Goal: Task Accomplishment & Management: Complete application form

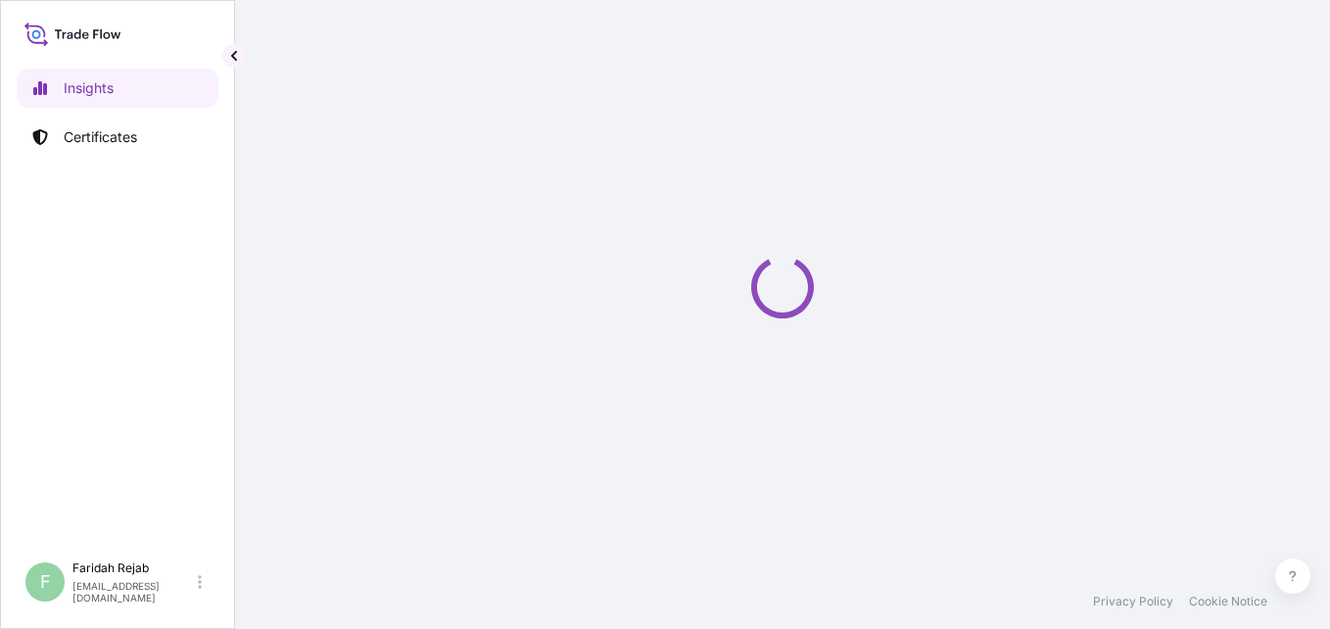
select select "2025"
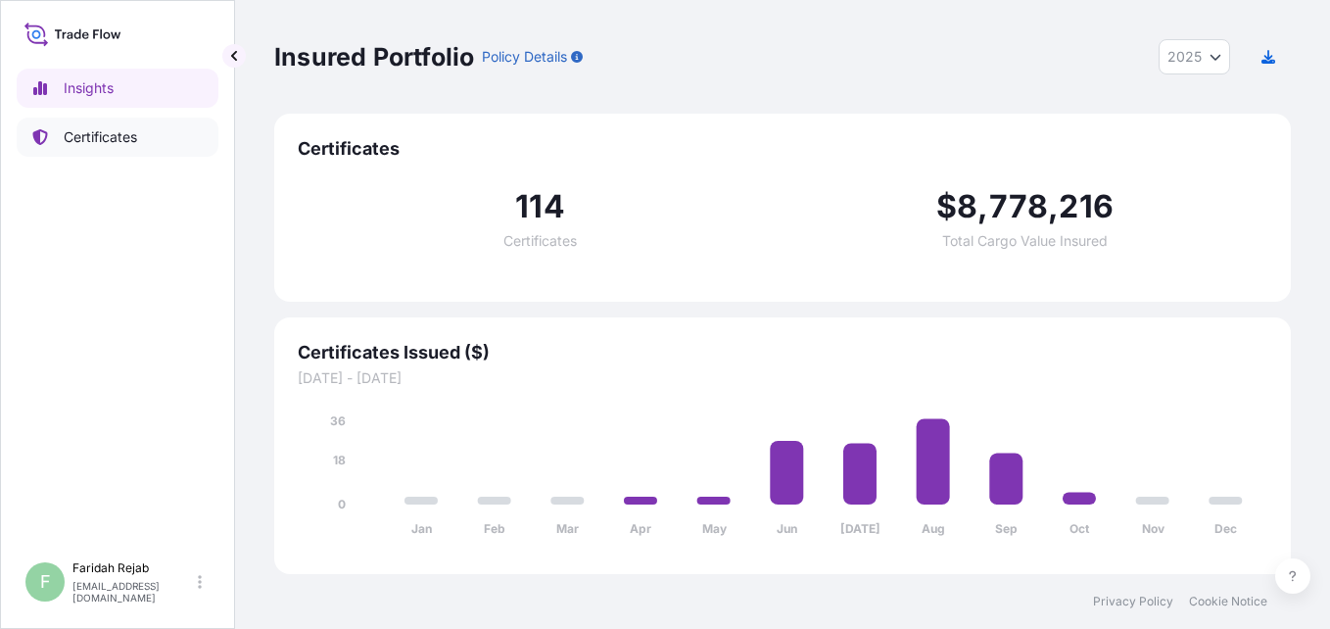
click at [132, 145] on p "Certificates" at bounding box center [100, 137] width 73 height 20
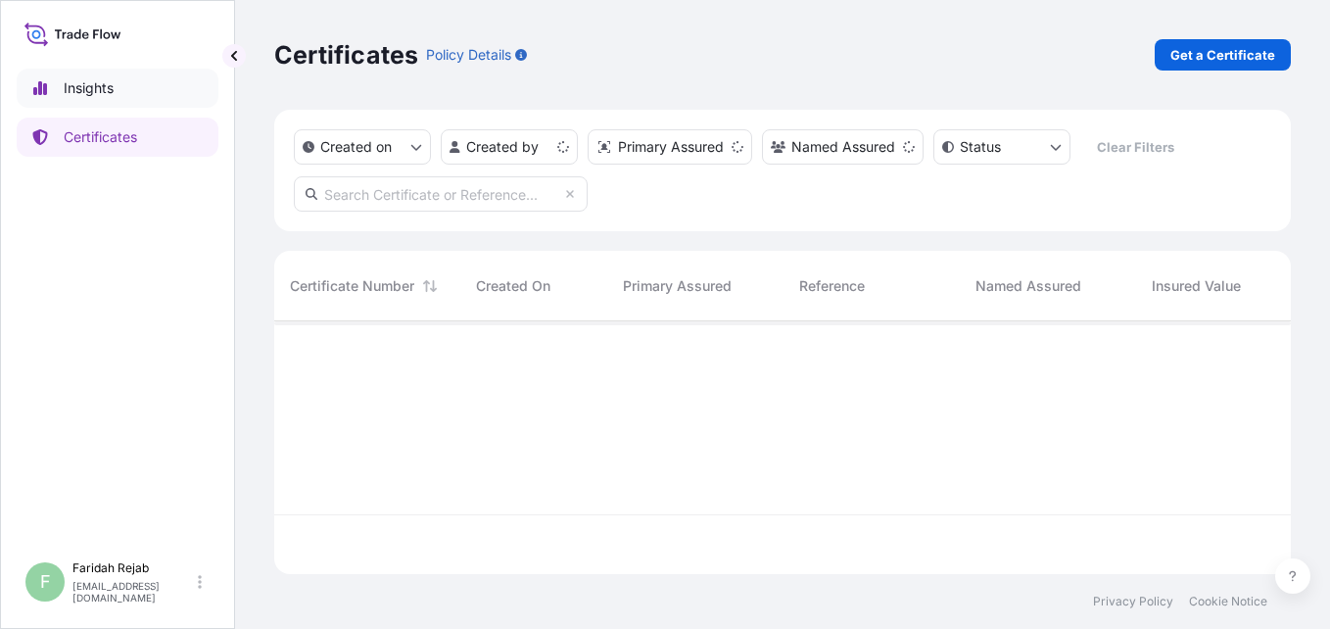
scroll to position [249, 1002]
click at [1232, 57] on p "Get a Certificate" at bounding box center [1222, 55] width 105 height 20
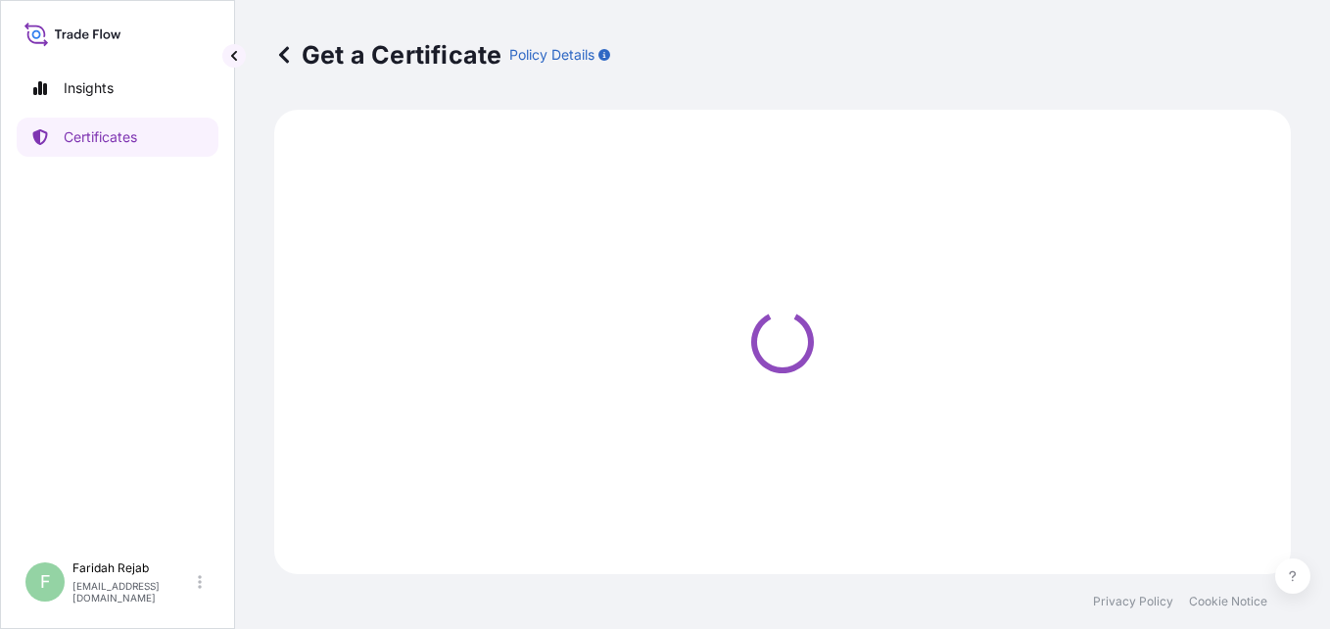
select select "Barge"
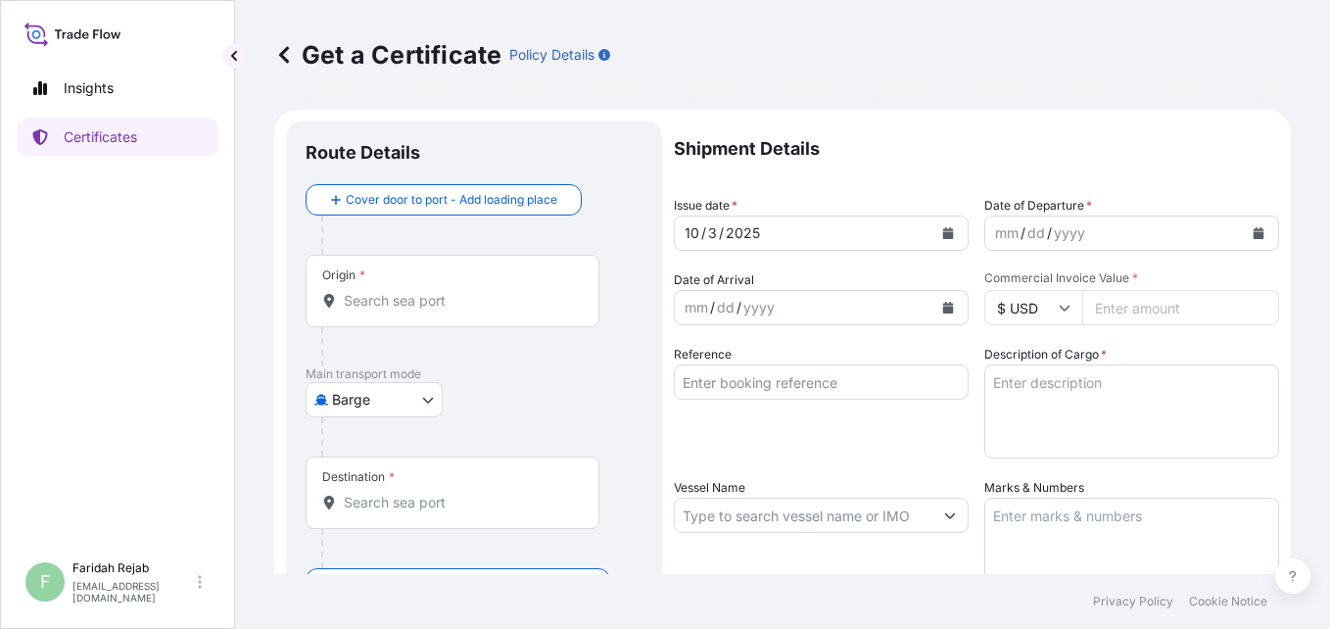
click at [1254, 227] on icon "Calendar" at bounding box center [1259, 233] width 11 height 12
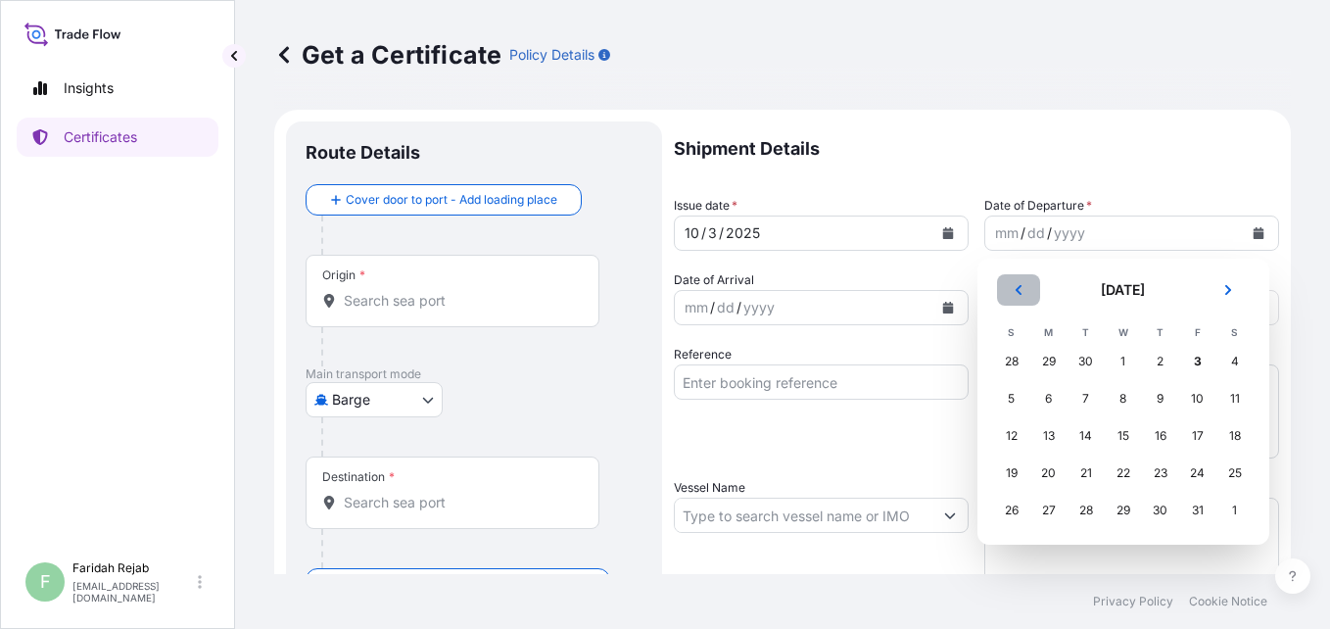
click at [1020, 290] on icon "Previous" at bounding box center [1019, 290] width 12 height 12
click at [1048, 513] on div "29" at bounding box center [1048, 510] width 35 height 35
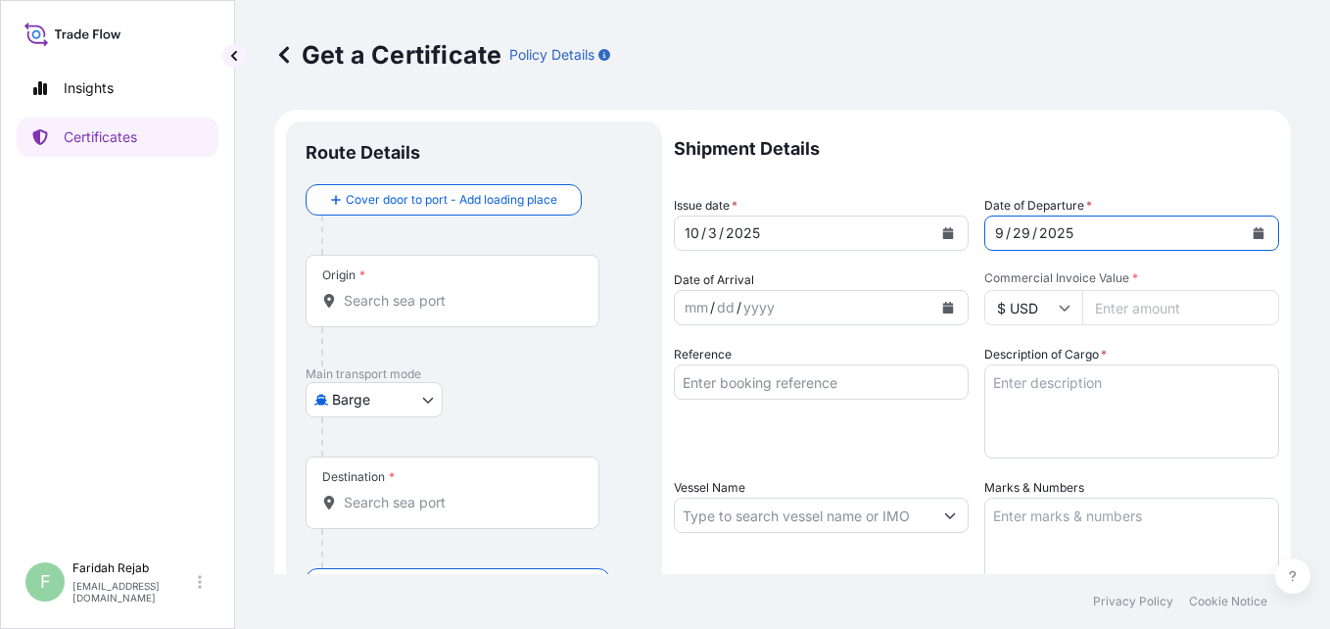
click at [942, 306] on icon "Calendar" at bounding box center [948, 308] width 12 height 12
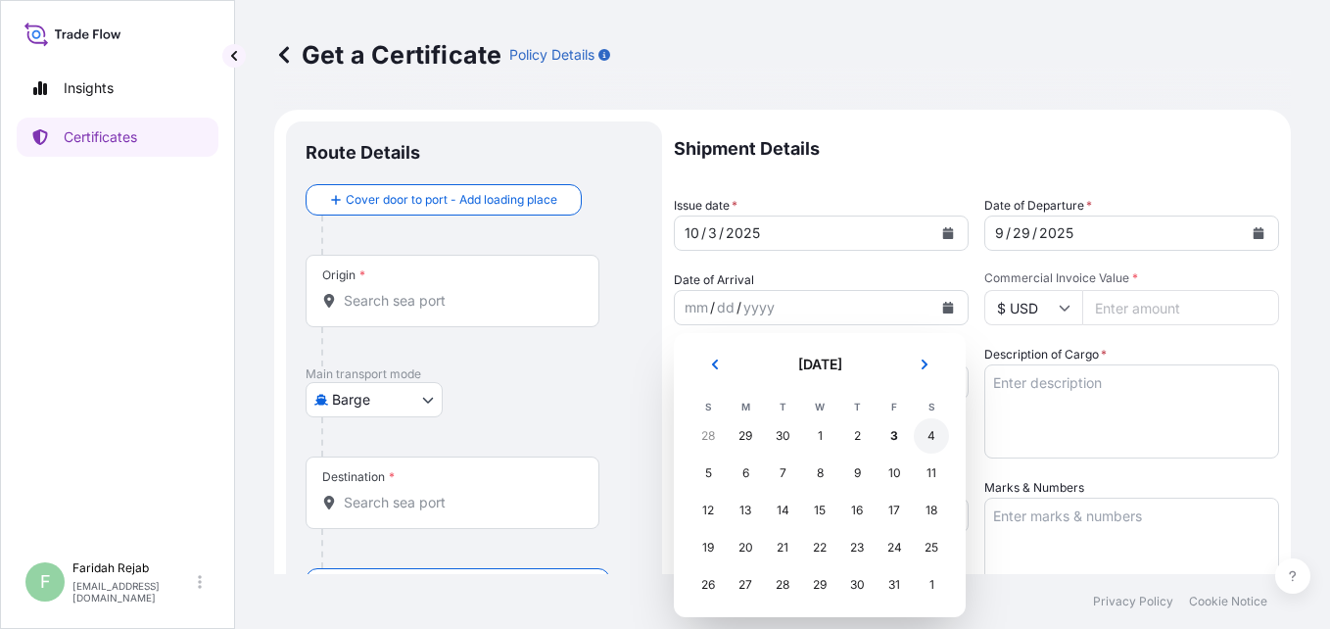
click at [929, 433] on div "4" at bounding box center [931, 435] width 35 height 35
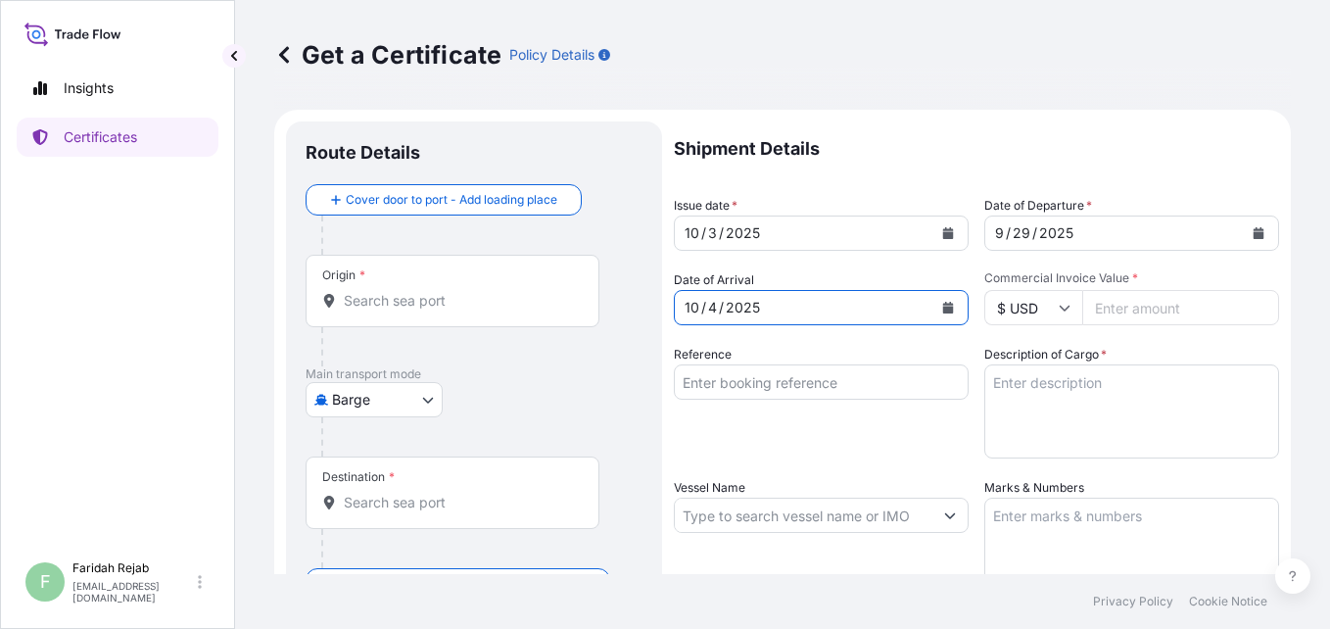
click at [1114, 308] on input "Commercial Invoice Value *" at bounding box center [1180, 307] width 197 height 35
type input "27615.00"
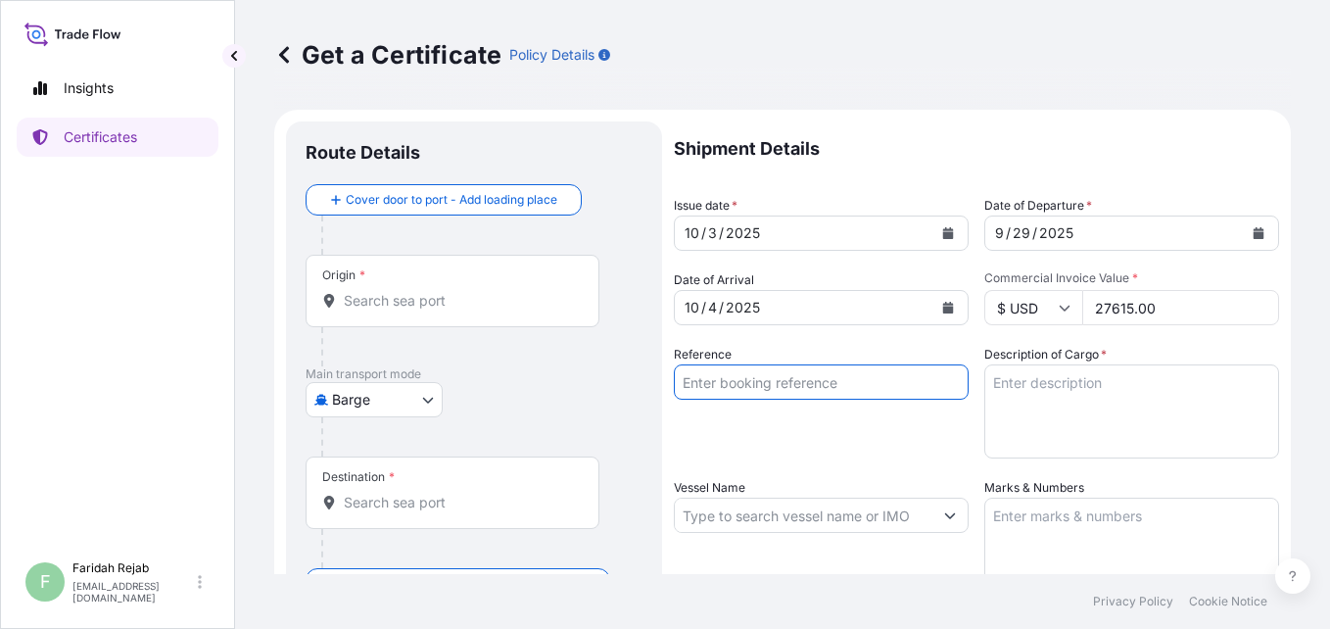
click at [807, 383] on input "Reference" at bounding box center [821, 381] width 295 height 35
type input "i"
type input "I"
click at [845, 378] on input "Inv. No." at bounding box center [821, 381] width 295 height 35
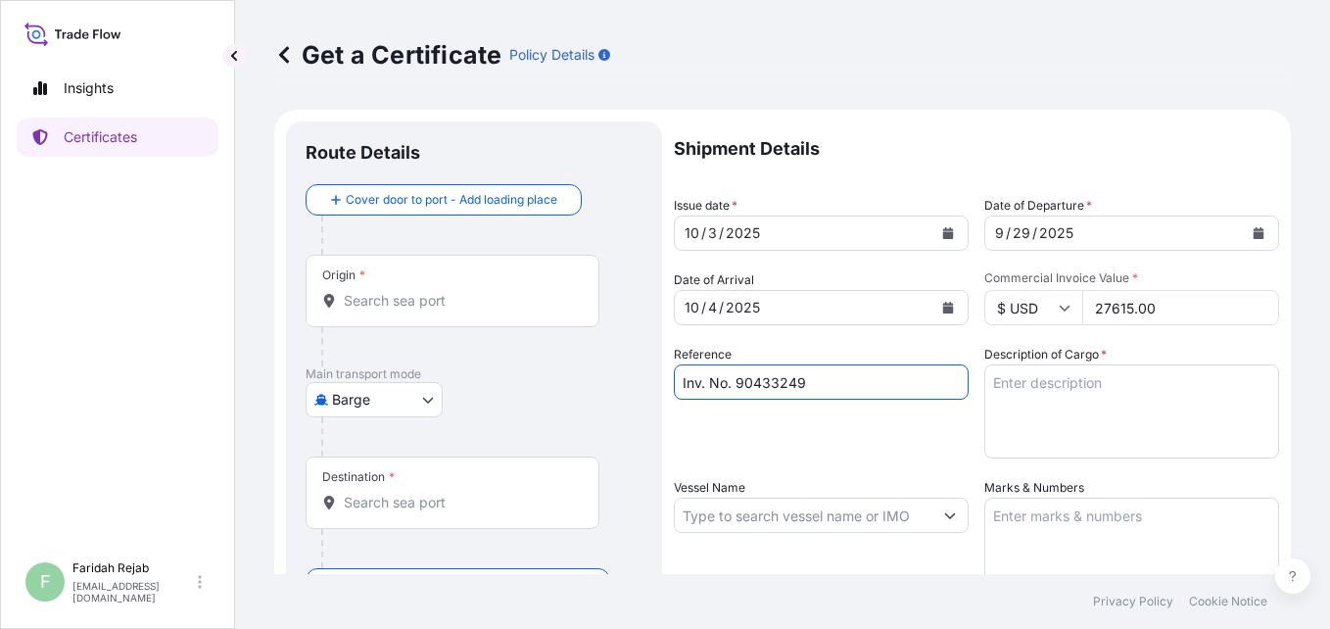
type input "Inv. No. 90433249"
click at [1076, 411] on textarea "Description of Cargo *" at bounding box center [1131, 411] width 295 height 94
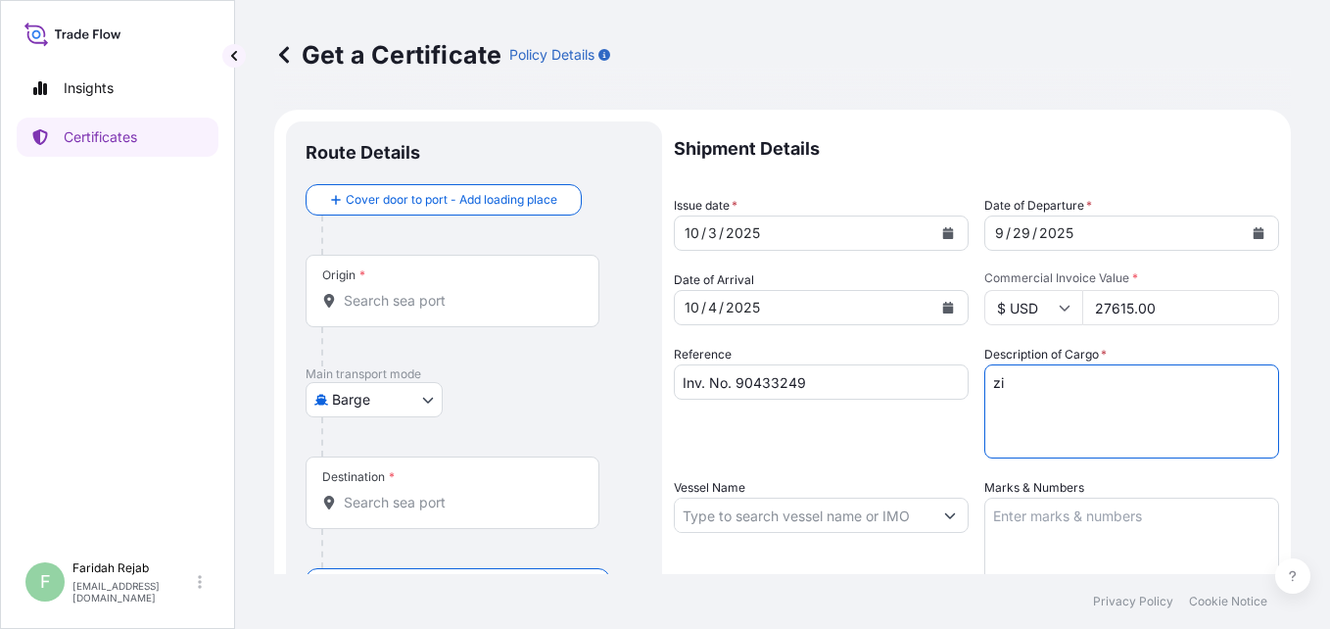
type textarea "z"
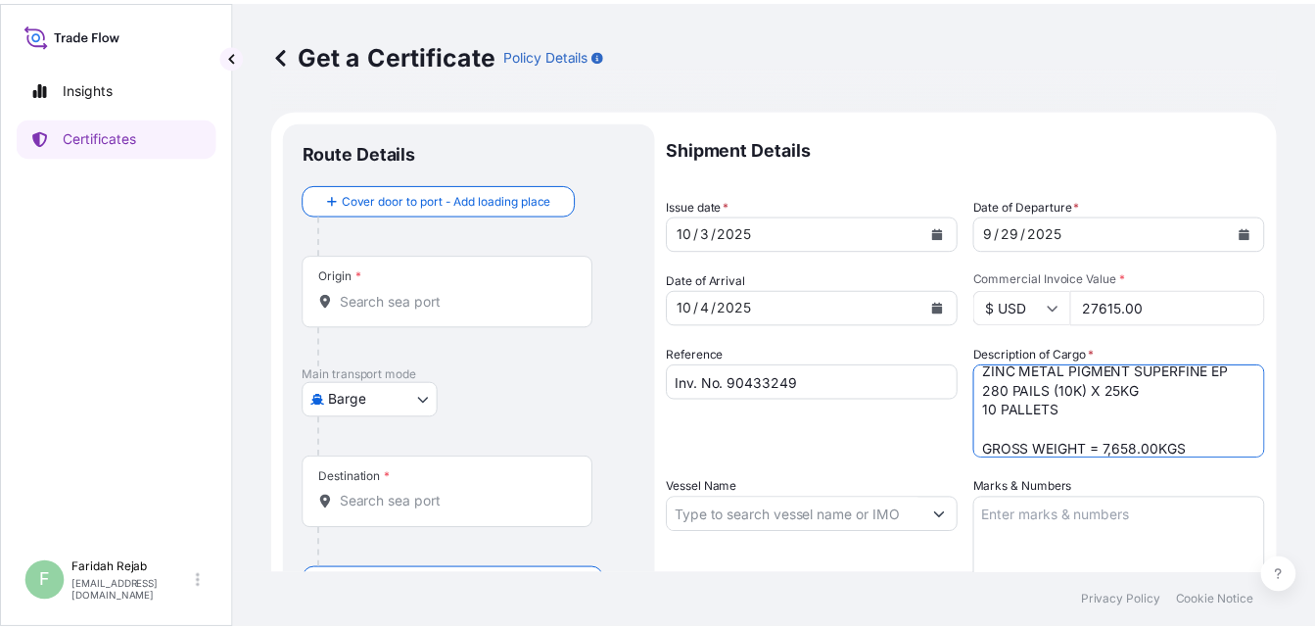
scroll to position [31, 0]
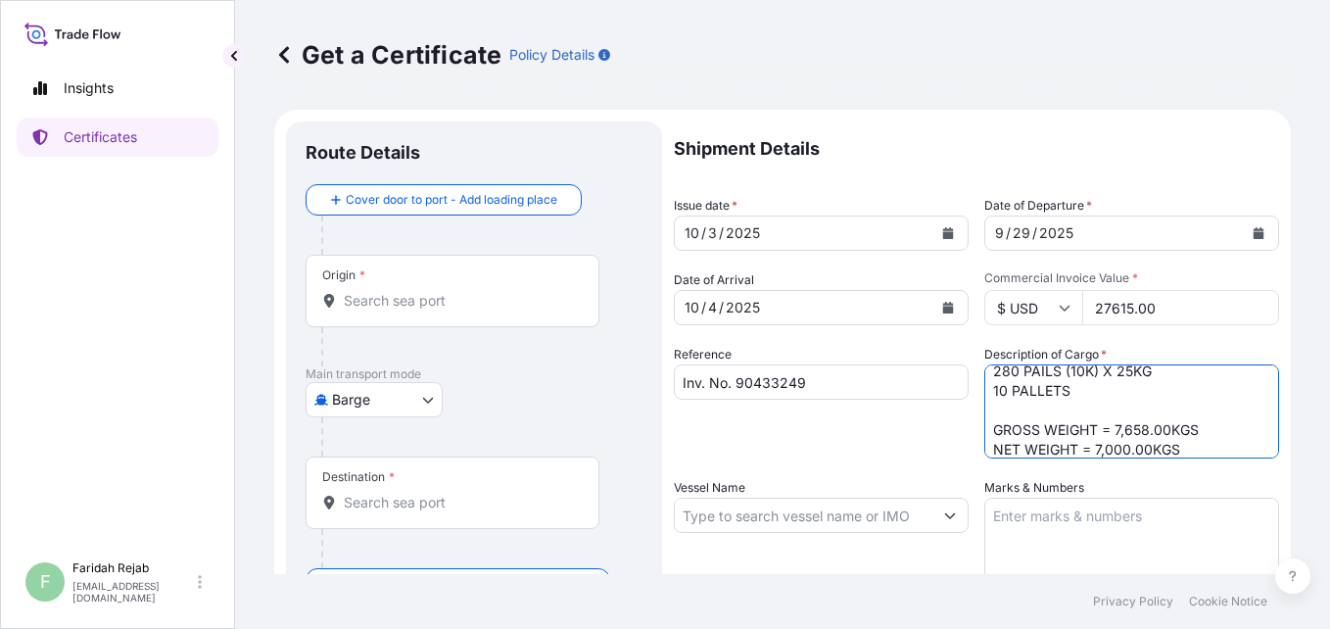
type textarea "ZINC METAL PIGMENT SUPERFINE EP 280 PAILS (10K) X 25KG 10 PALLETS GROSS WEIGHT …"
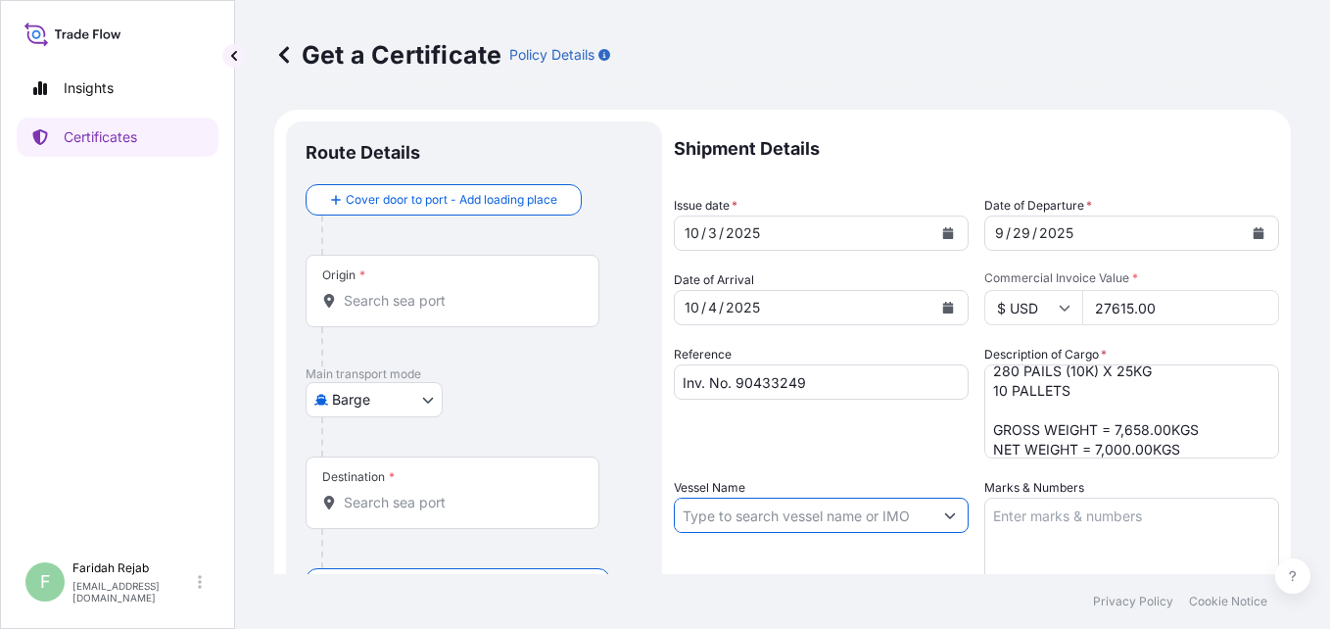
click at [868, 520] on input "Vessel Name" at bounding box center [804, 515] width 258 height 35
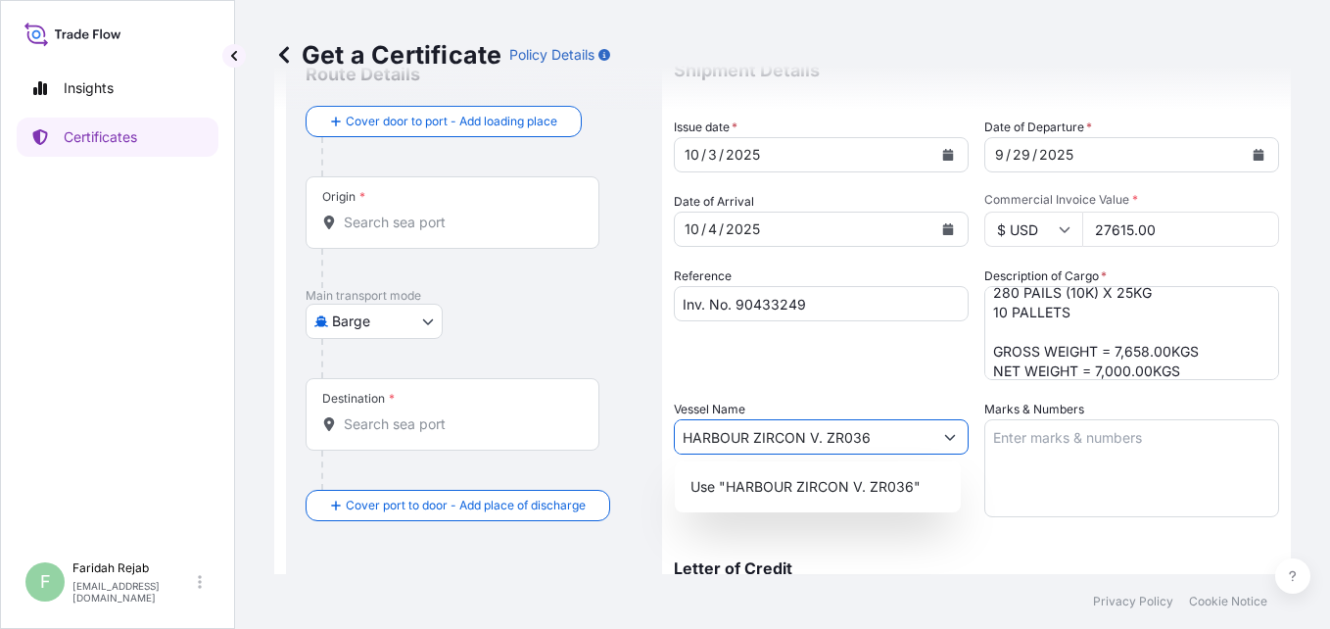
scroll to position [118, 0]
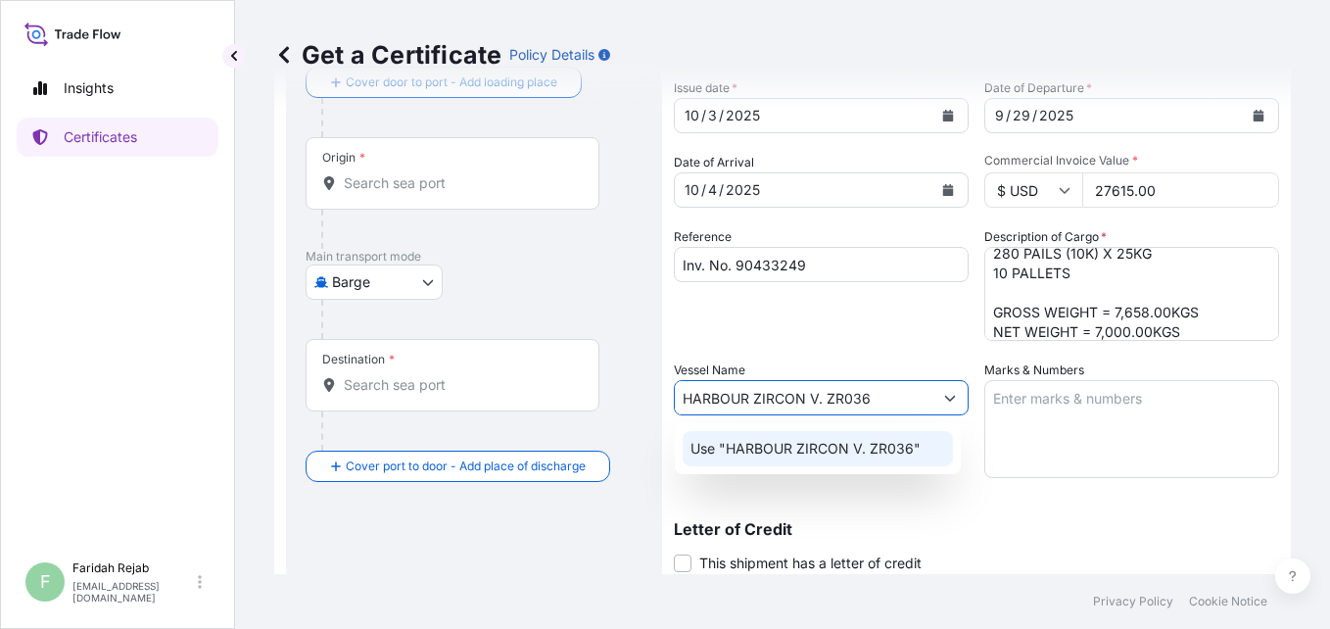
click at [937, 457] on div "Use "HARBOUR ZIRCON V. ZR036"" at bounding box center [818, 448] width 270 height 35
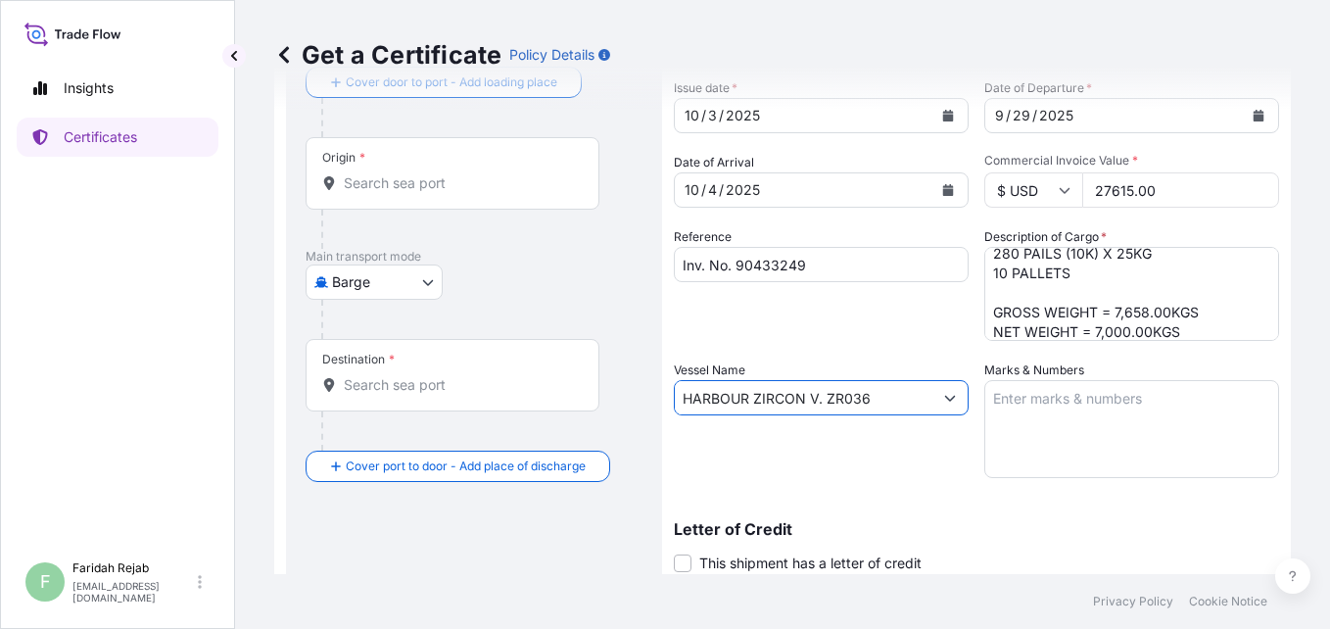
type input "HARBOUR ZIRCON V. ZR036"
click at [1078, 406] on textarea "Marks & Numbers" at bounding box center [1131, 429] width 295 height 98
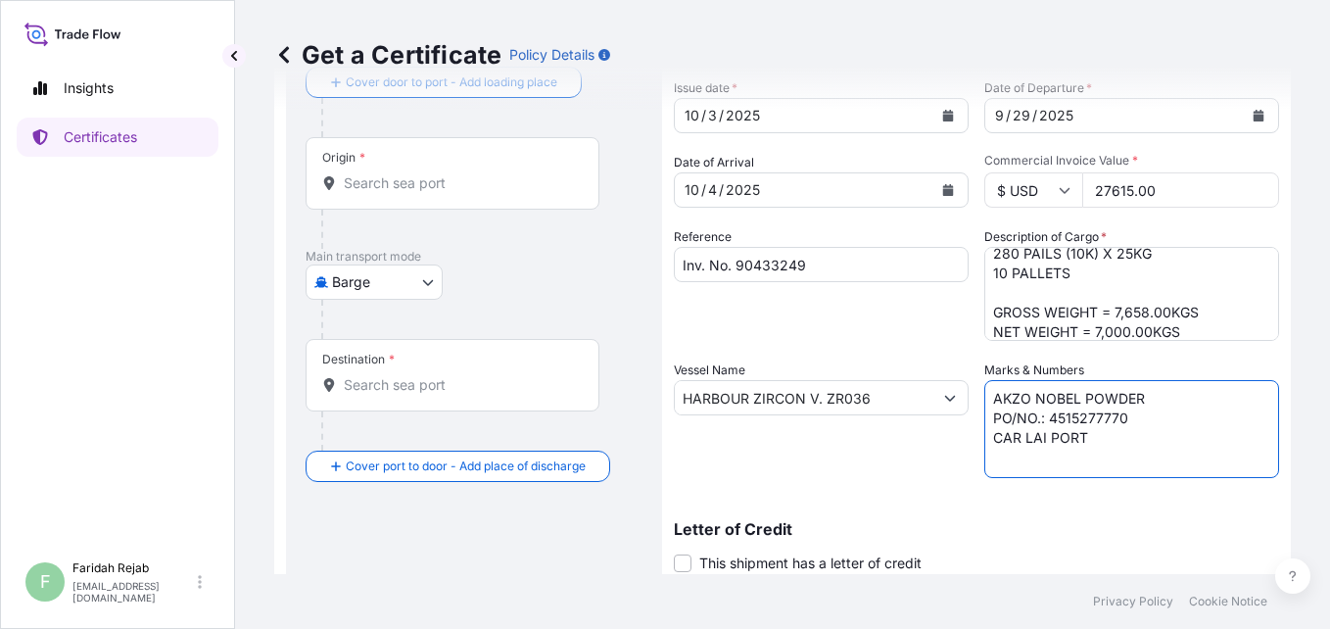
type textarea "AKZO NOBEL POWDER PO/NO.: 4515277770 CAR LAI PORT"
click at [989, 508] on div "Letter of Credit This shipment has a letter of credit Letter of credit * Letter…" at bounding box center [976, 535] width 605 height 75
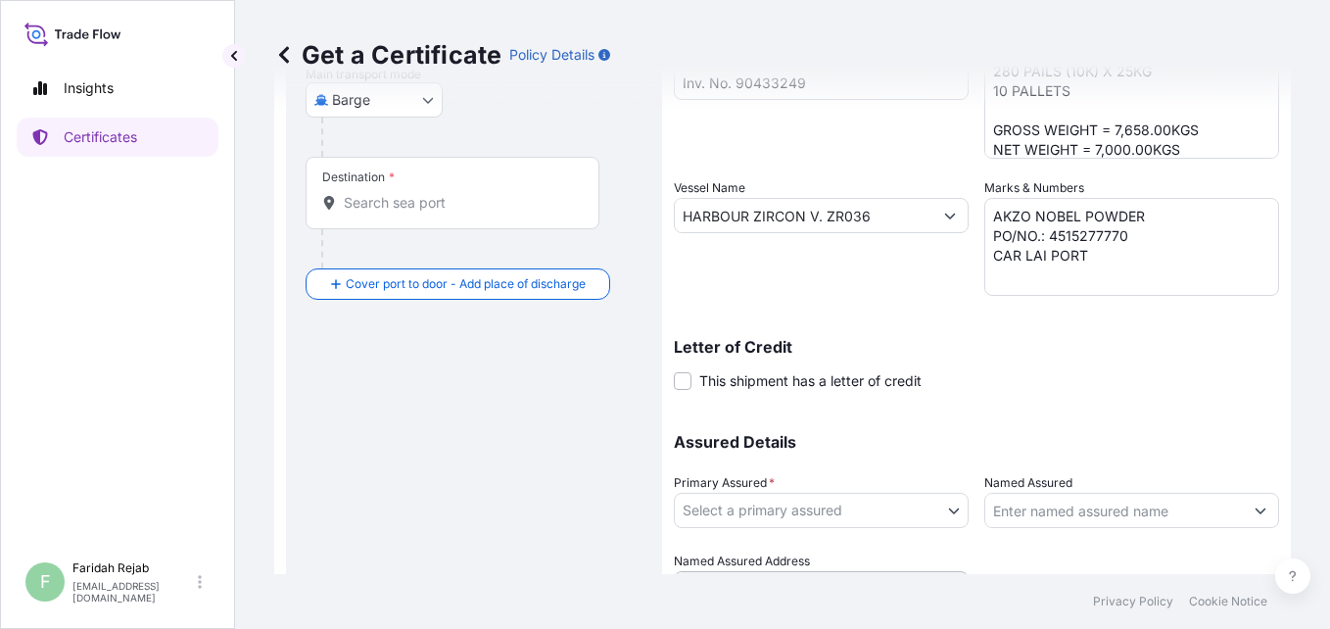
scroll to position [313, 0]
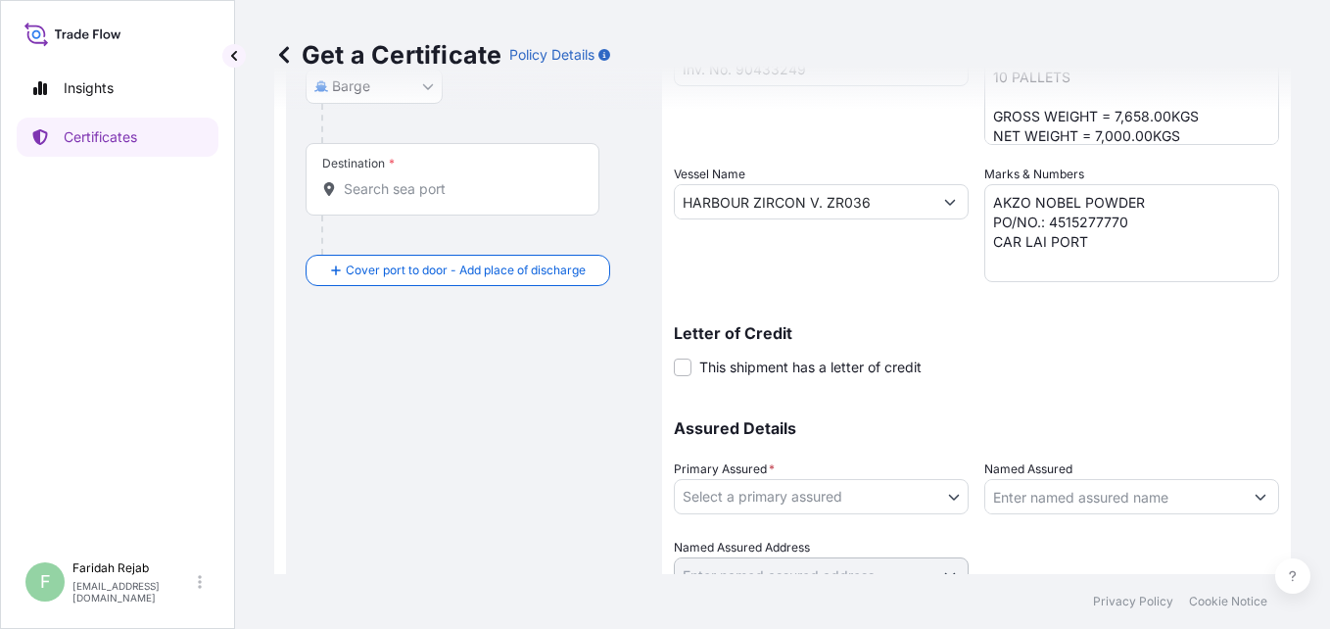
click at [844, 503] on body "Insights Certificates F [PERSON_NAME] [EMAIL_ADDRESS][DOMAIN_NAME] Get a Certif…" at bounding box center [665, 314] width 1330 height 629
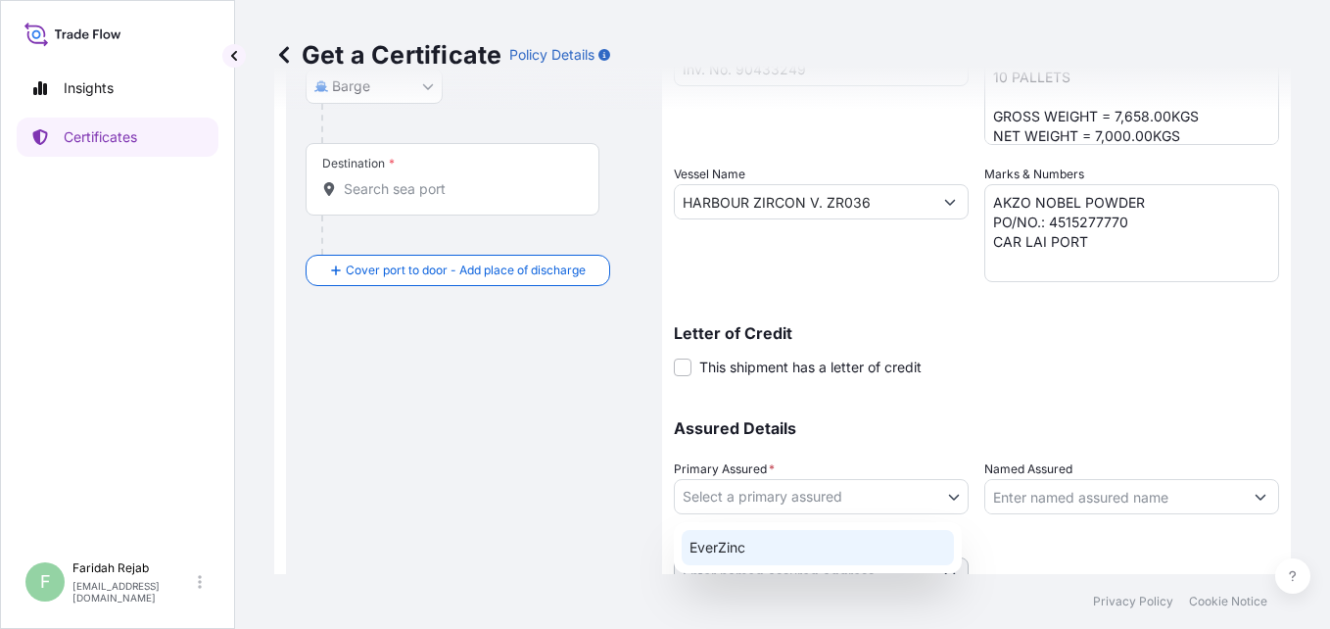
click at [756, 549] on div "EverZinc" at bounding box center [818, 547] width 272 height 35
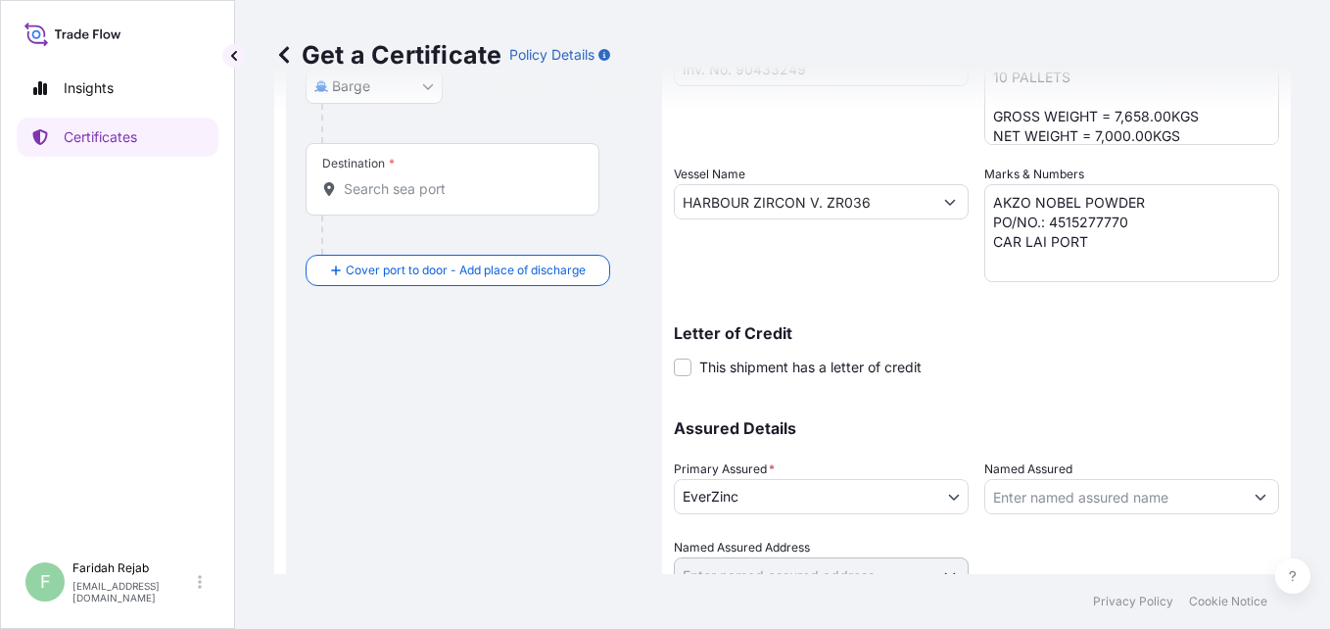
click at [1314, 562] on div "Get a Certificate Policy Details Route Details Cover door to port - Add loading…" at bounding box center [782, 287] width 1095 height 574
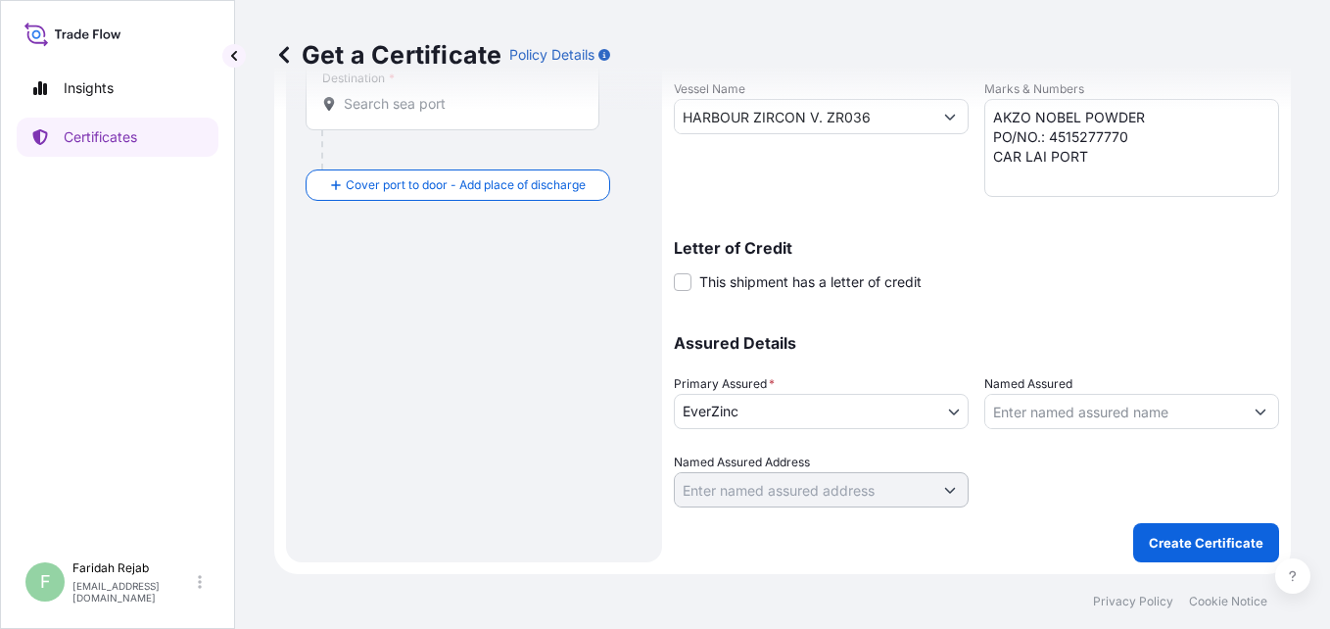
scroll to position [0, 0]
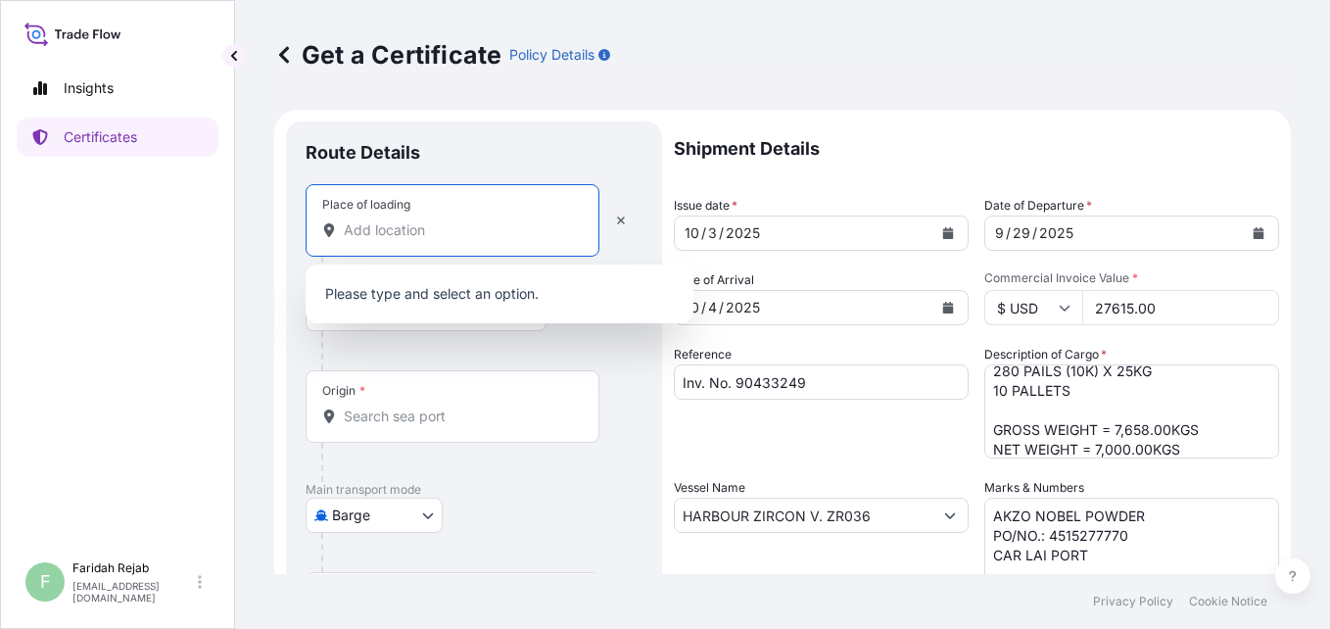
click at [452, 238] on input "Place of loading" at bounding box center [459, 230] width 231 height 20
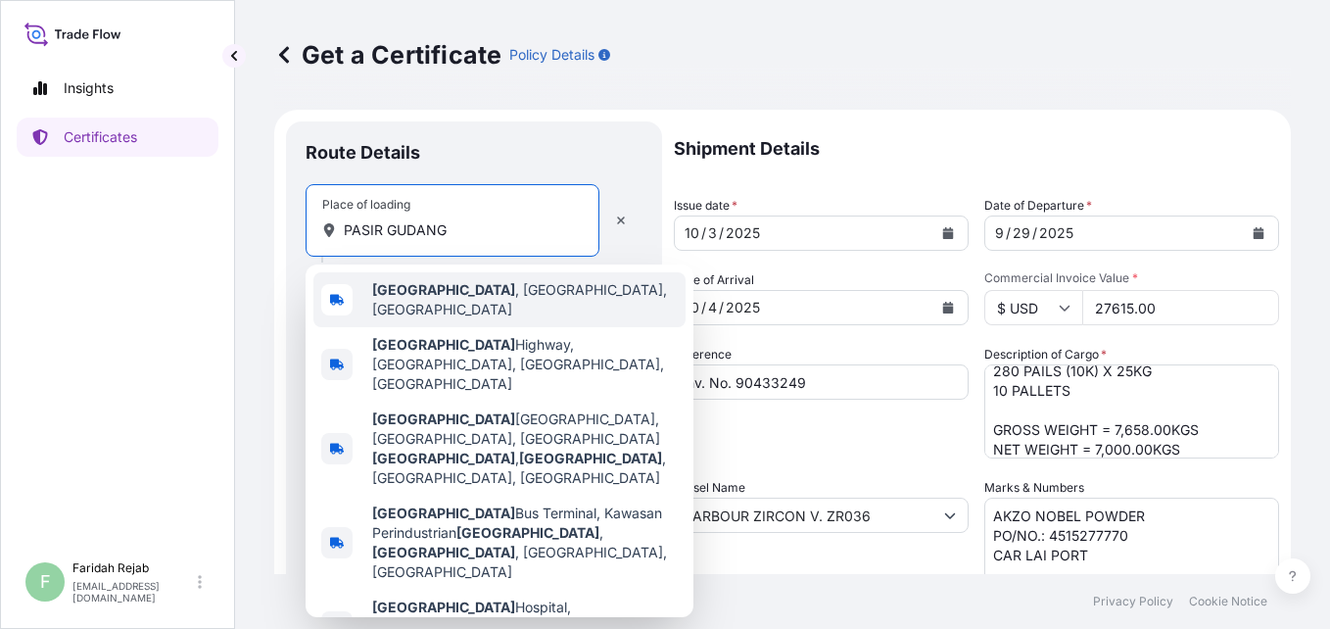
click at [477, 285] on div "[GEOGRAPHIC_DATA] , [GEOGRAPHIC_DATA], [GEOGRAPHIC_DATA]" at bounding box center [499, 299] width 372 height 55
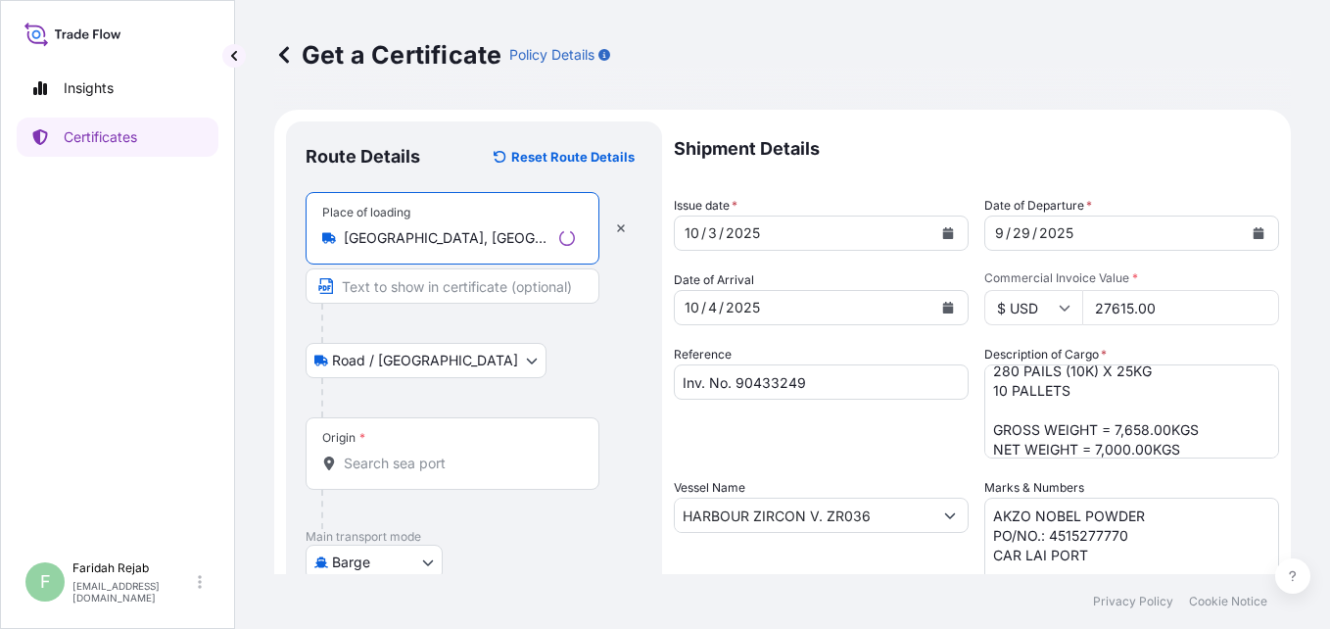
type input "[GEOGRAPHIC_DATA], [GEOGRAPHIC_DATA], [GEOGRAPHIC_DATA]"
click at [413, 458] on input "Origin *" at bounding box center [459, 463] width 231 height 20
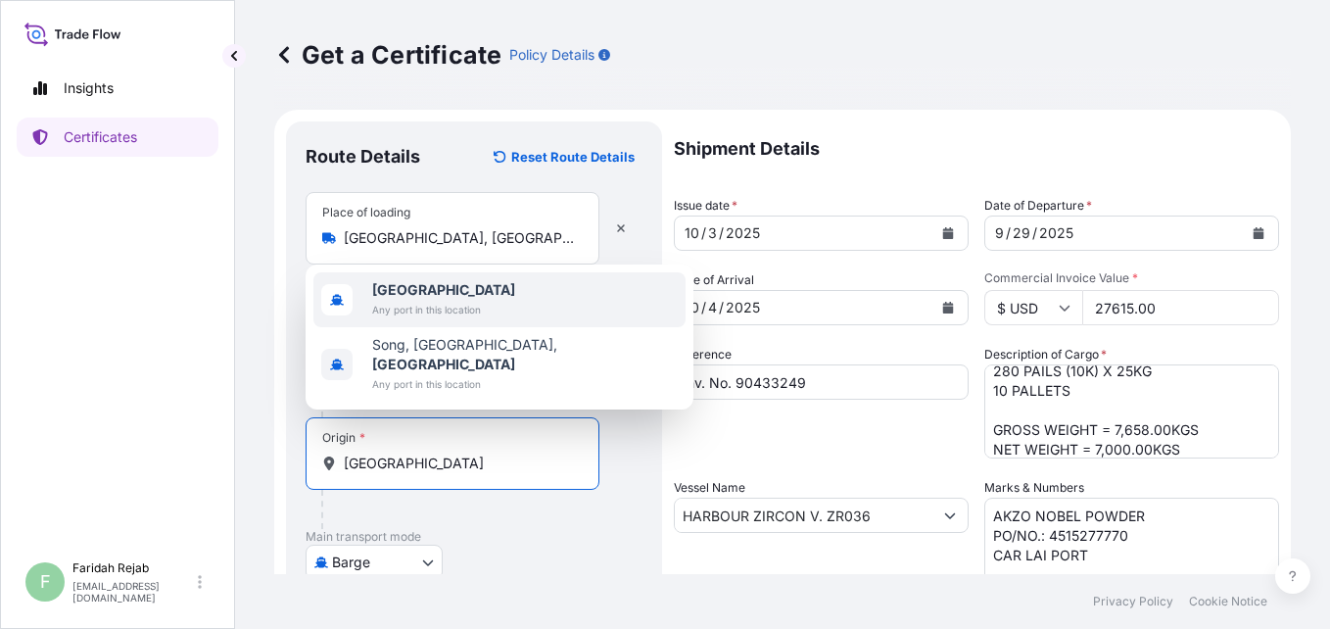
click at [422, 300] on span "[GEOGRAPHIC_DATA]" at bounding box center [443, 290] width 143 height 20
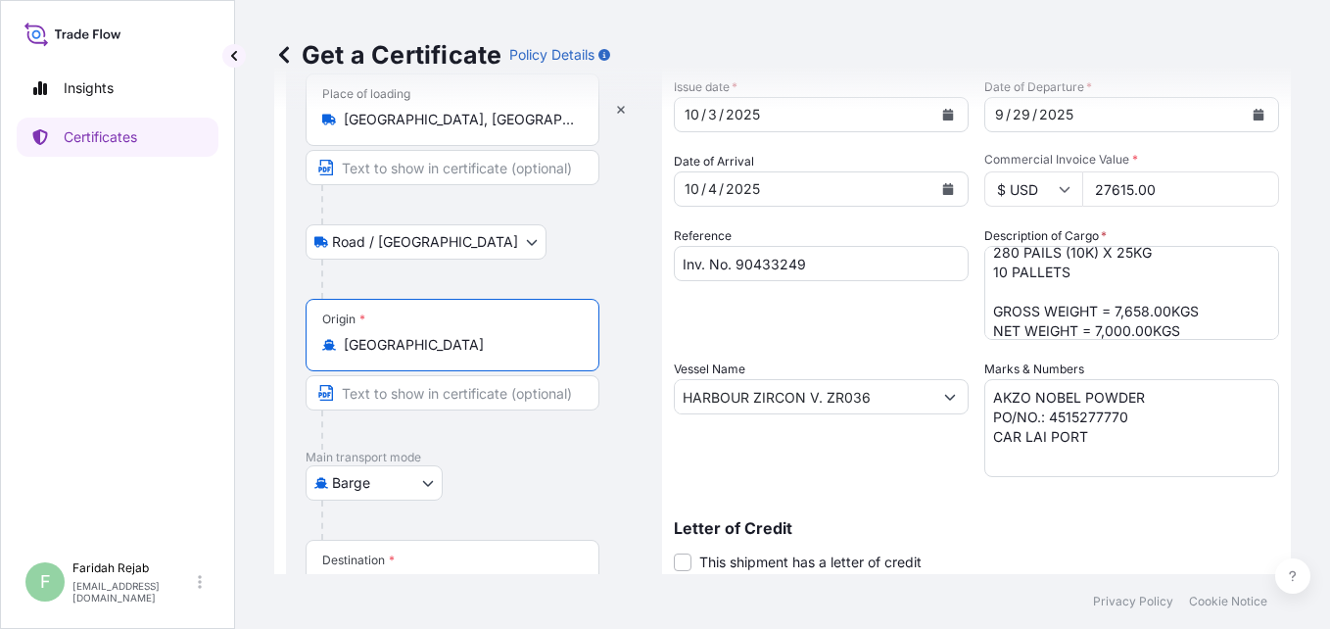
scroll to position [157, 0]
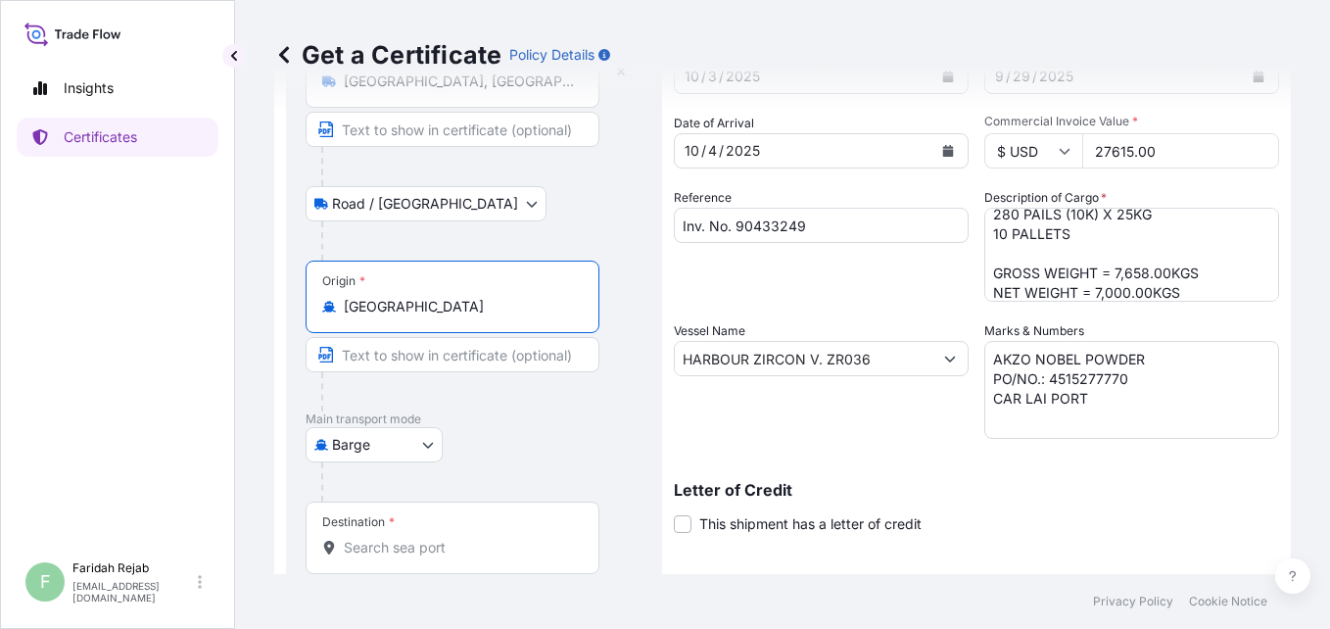
type input "[GEOGRAPHIC_DATA]"
click at [410, 435] on body "2 options available. Insights Certificates F [PERSON_NAME] [EMAIL_ADDRESS][DOMA…" at bounding box center [665, 314] width 1330 height 629
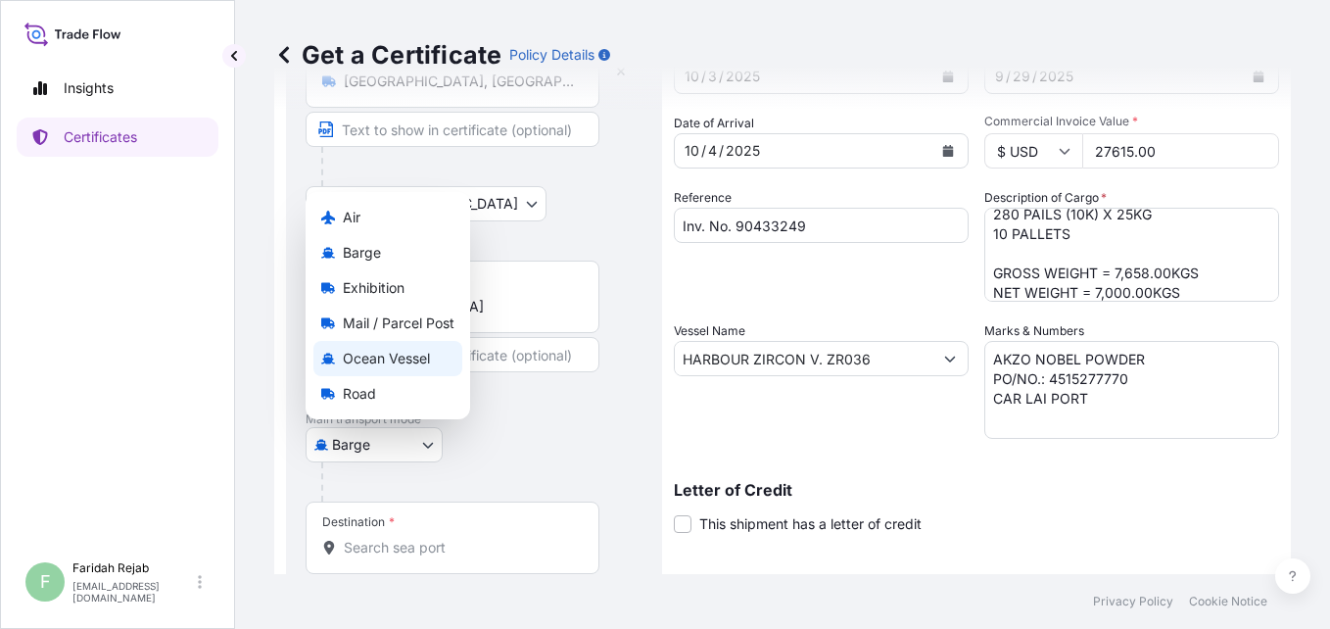
click at [367, 360] on span "Ocean Vessel" at bounding box center [386, 359] width 87 height 20
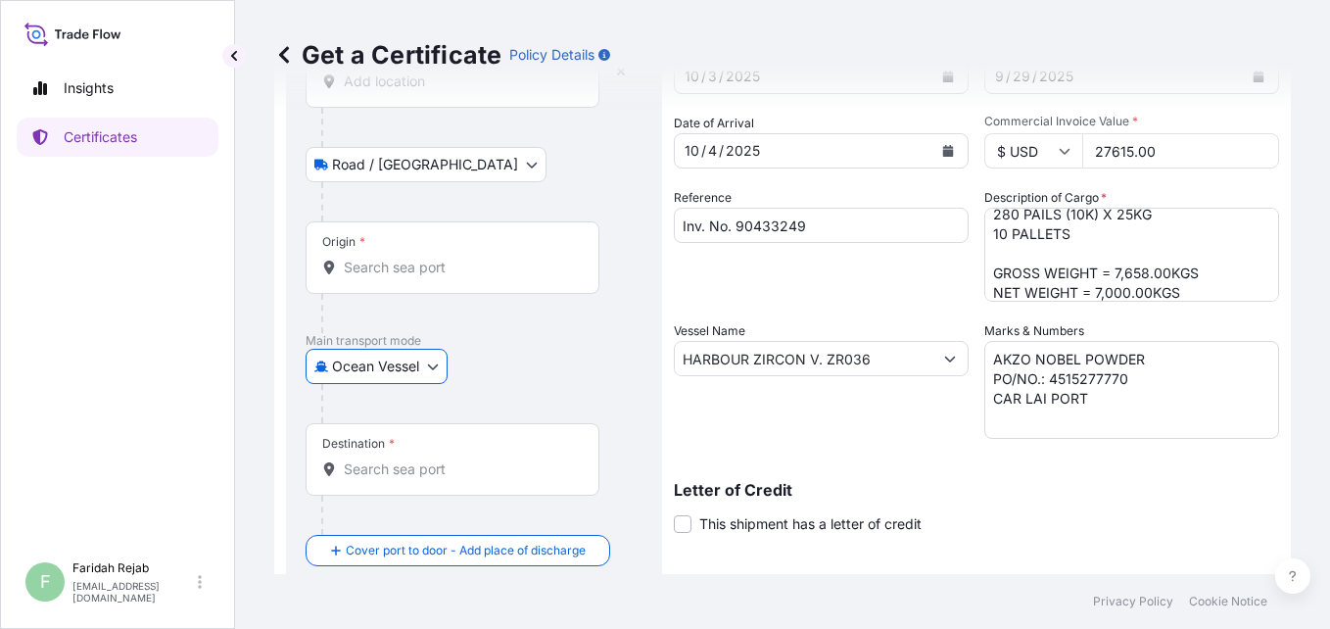
click at [439, 474] on input "Destination *" at bounding box center [459, 469] width 231 height 20
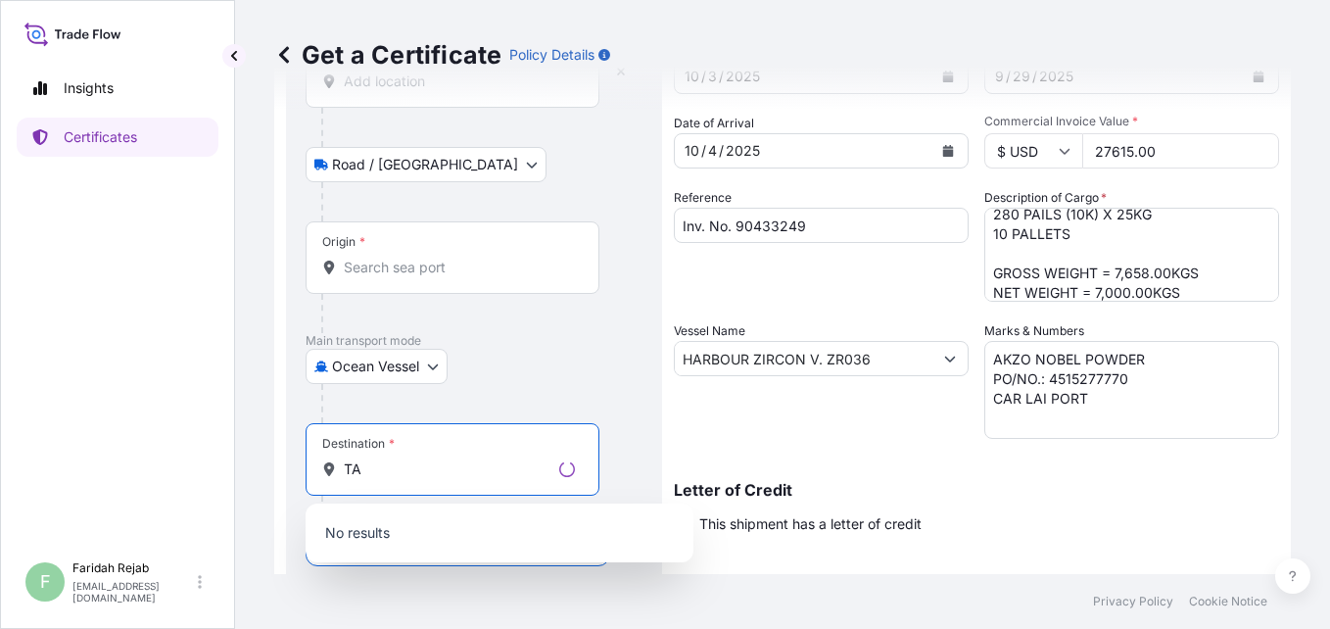
type input "T"
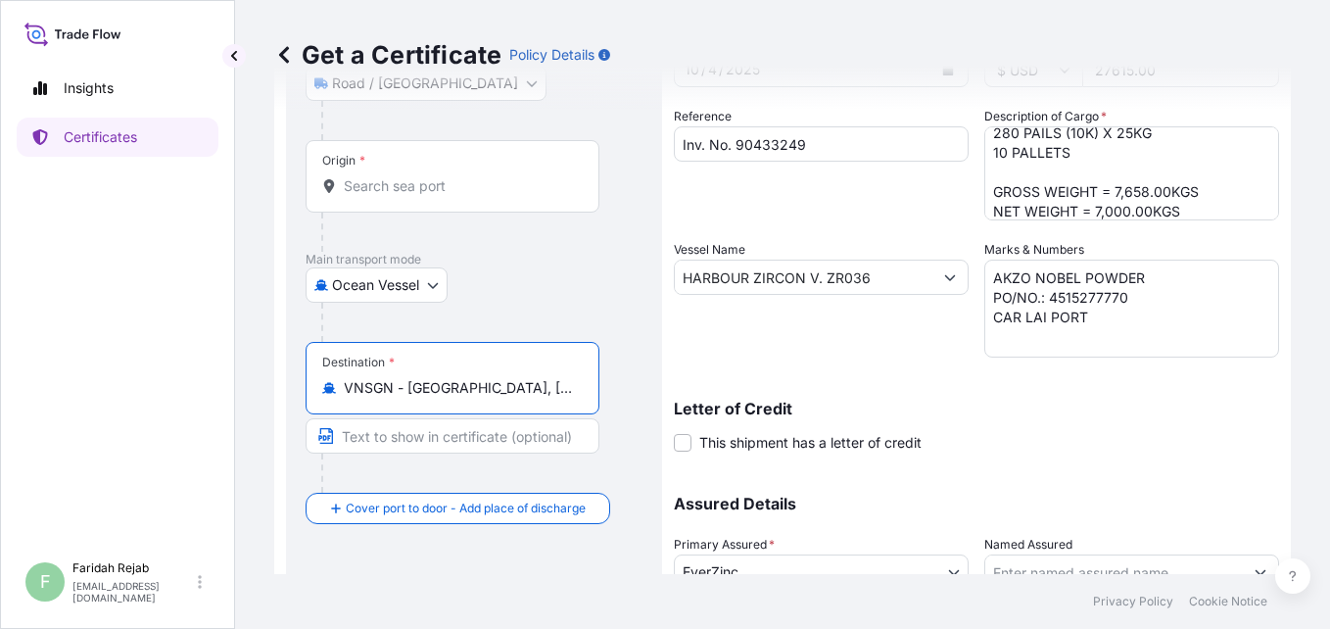
scroll to position [274, 0]
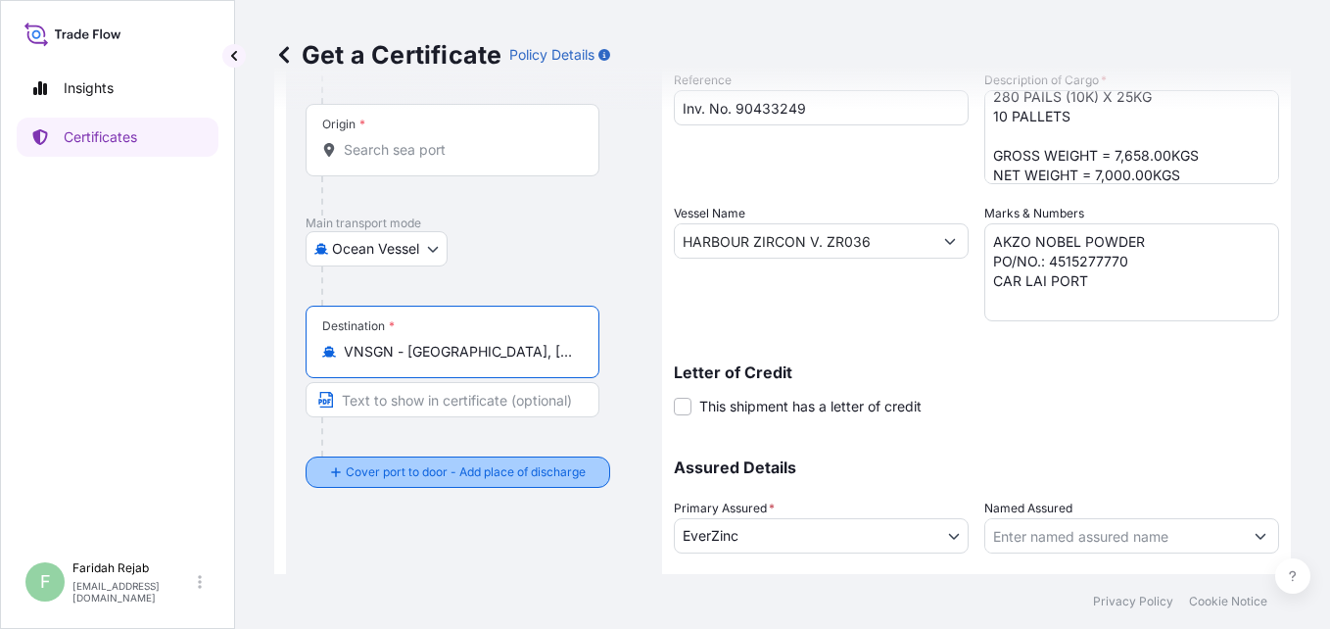
type input "VNSGN - [GEOGRAPHIC_DATA], [GEOGRAPHIC_DATA]"
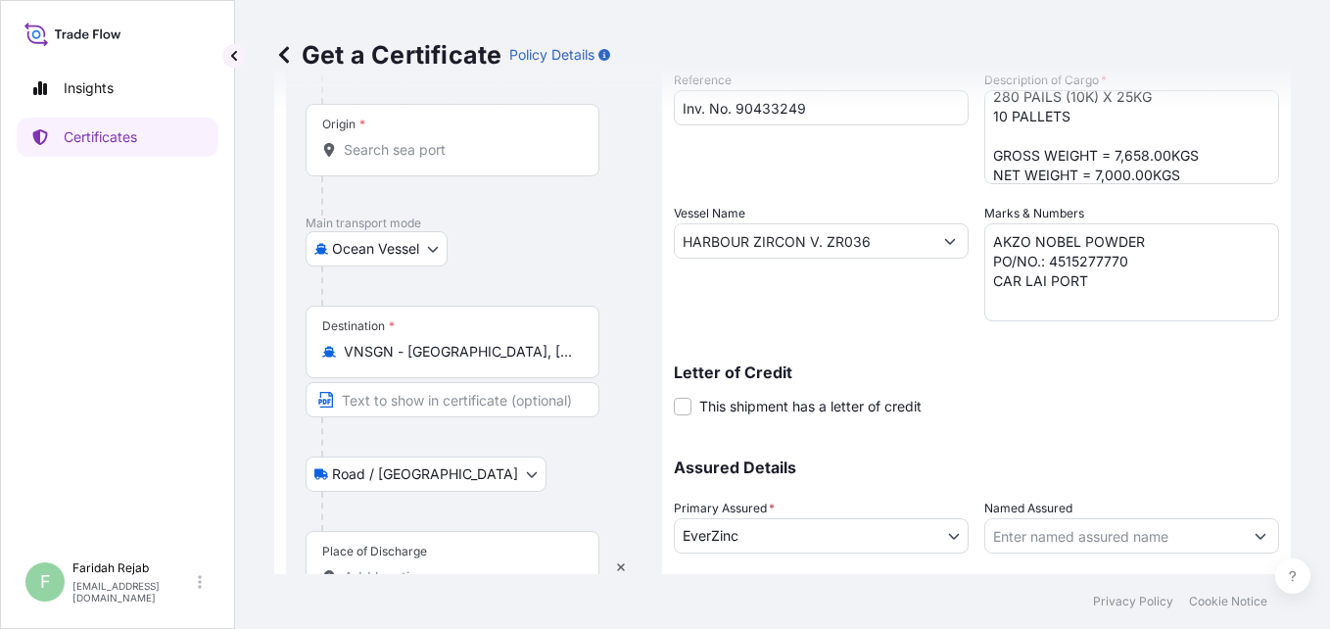
click at [430, 554] on div "Place of Discharge" at bounding box center [453, 567] width 294 height 72
click at [430, 567] on input "Place of Discharge" at bounding box center [459, 577] width 231 height 20
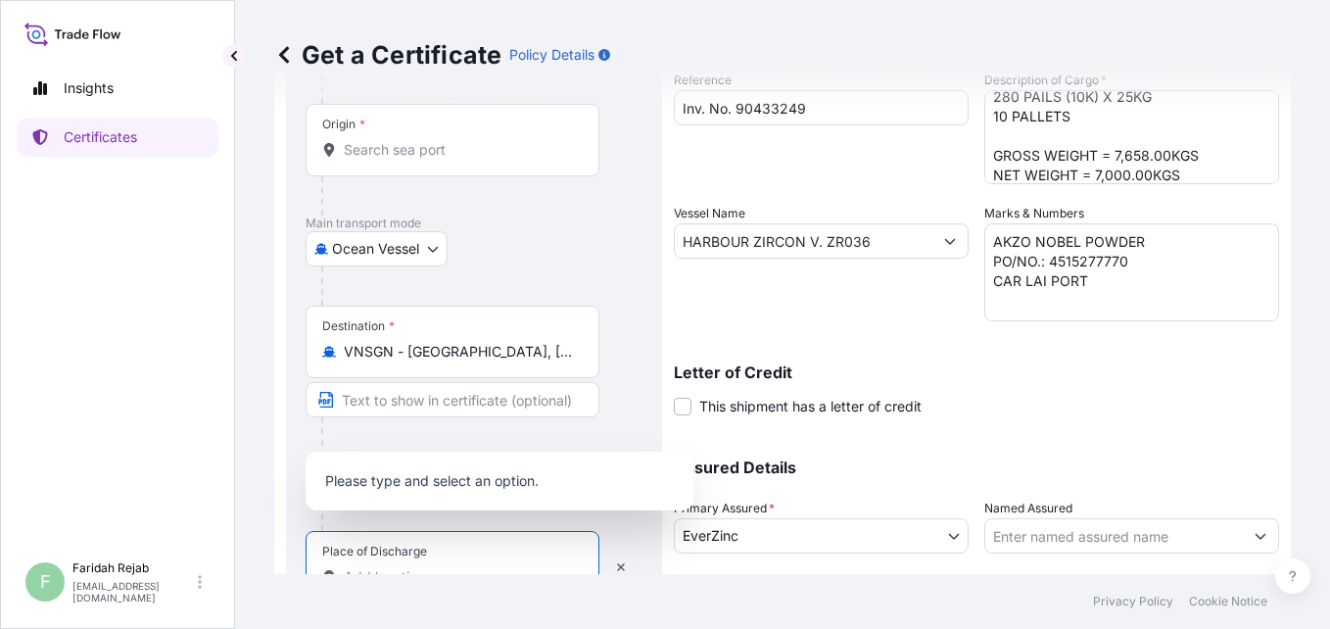
scroll to position [287, 0]
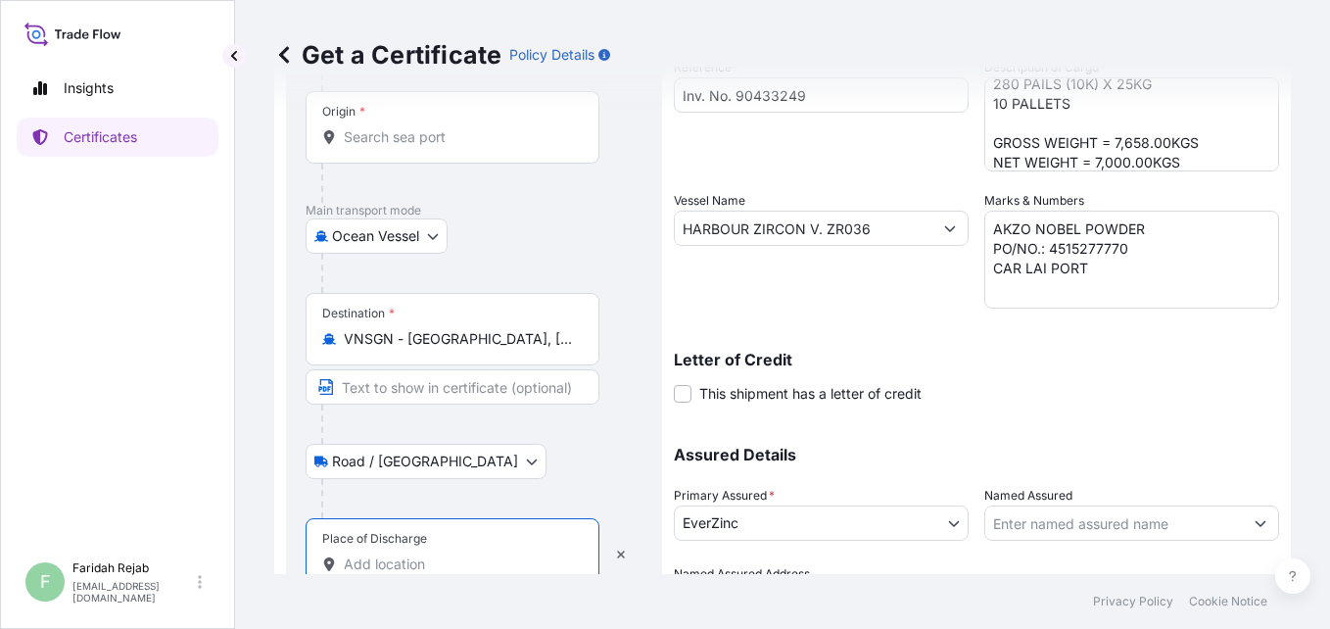
type input "H"
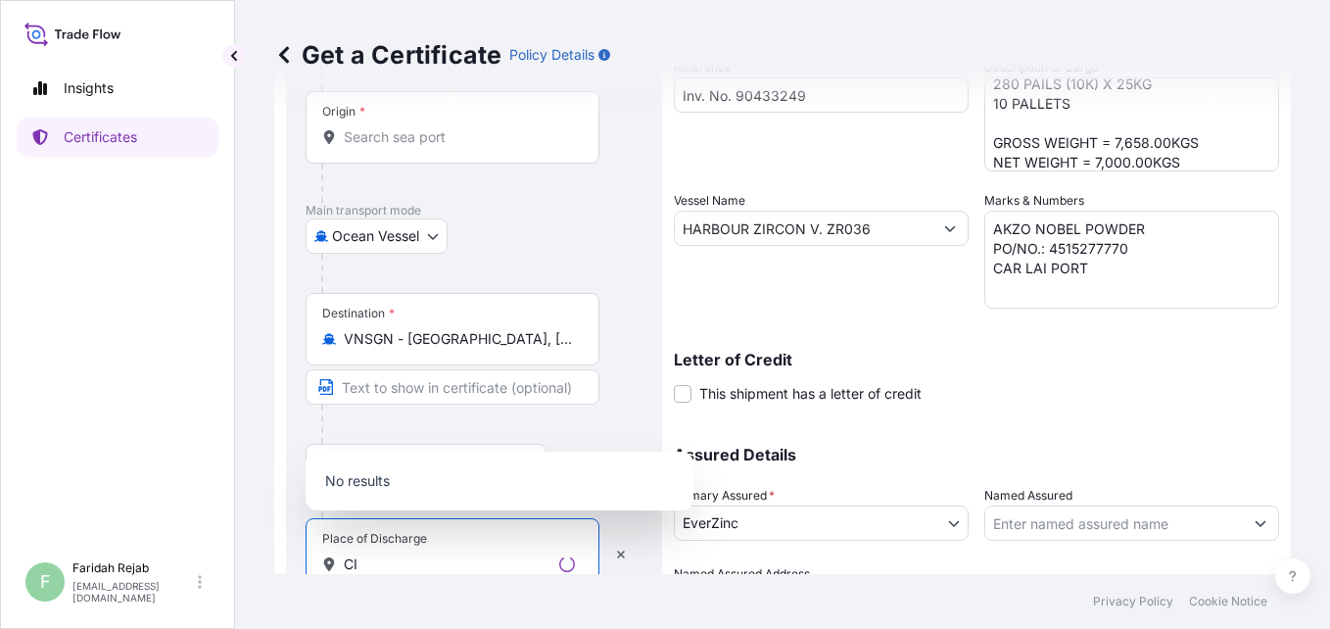
type input "C"
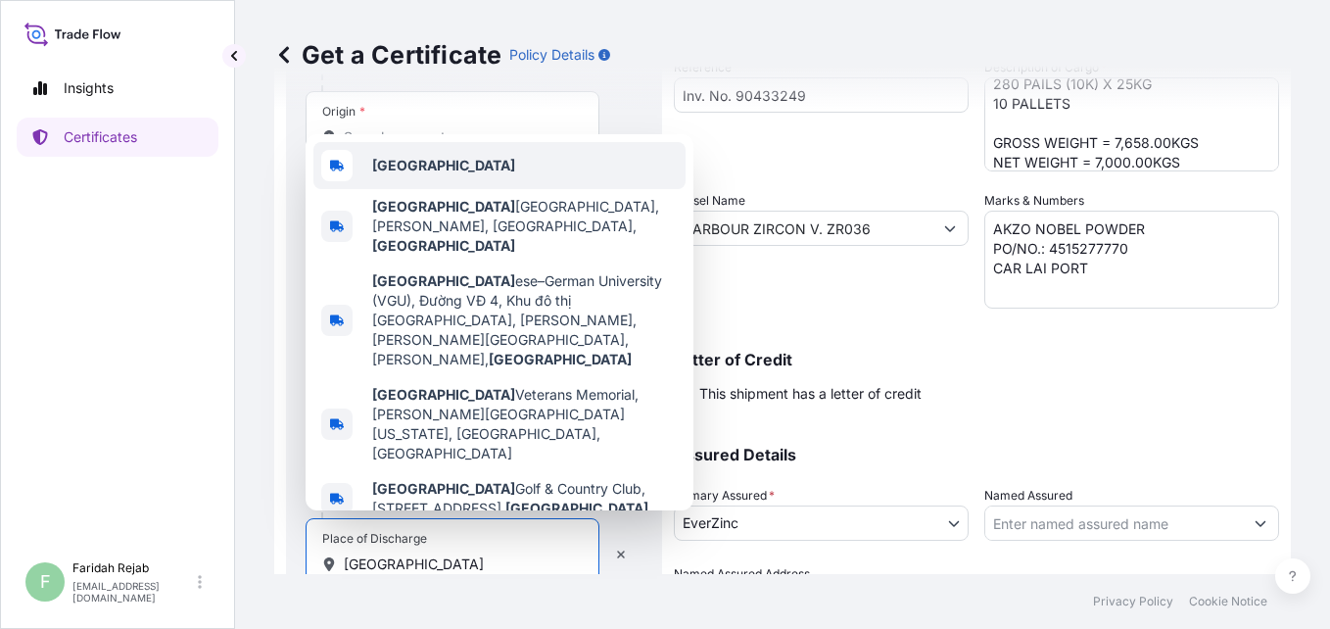
click at [380, 173] on b "[GEOGRAPHIC_DATA]" at bounding box center [443, 165] width 143 height 17
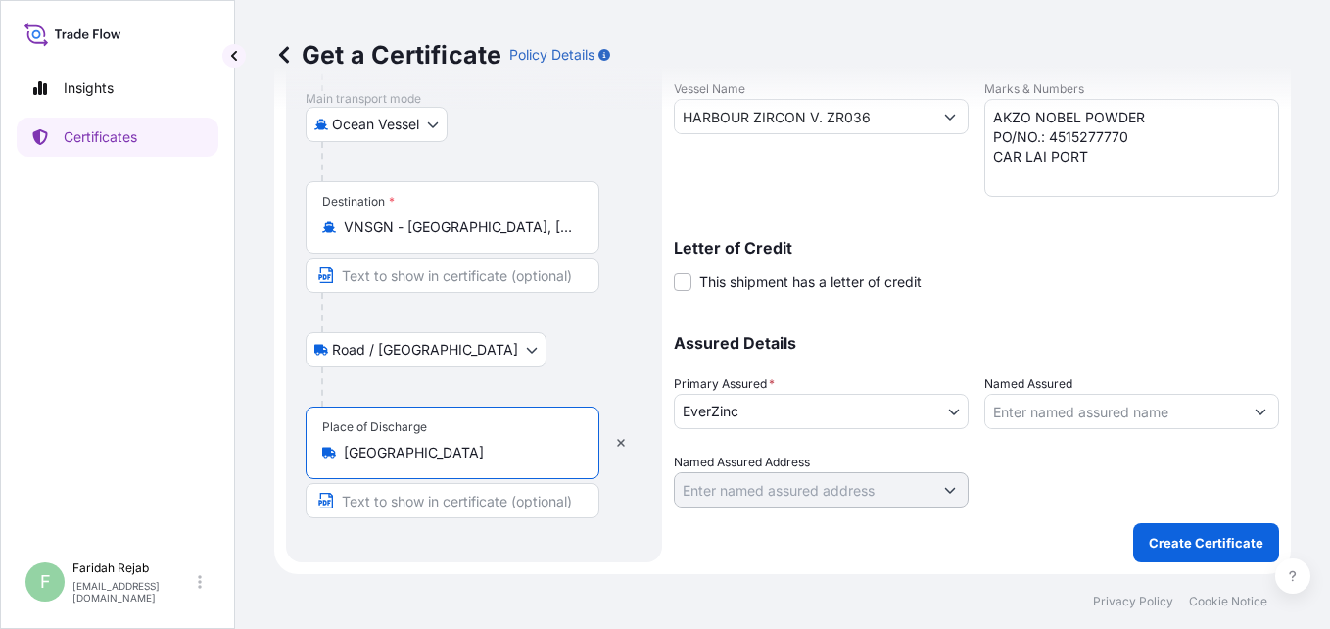
scroll to position [0, 0]
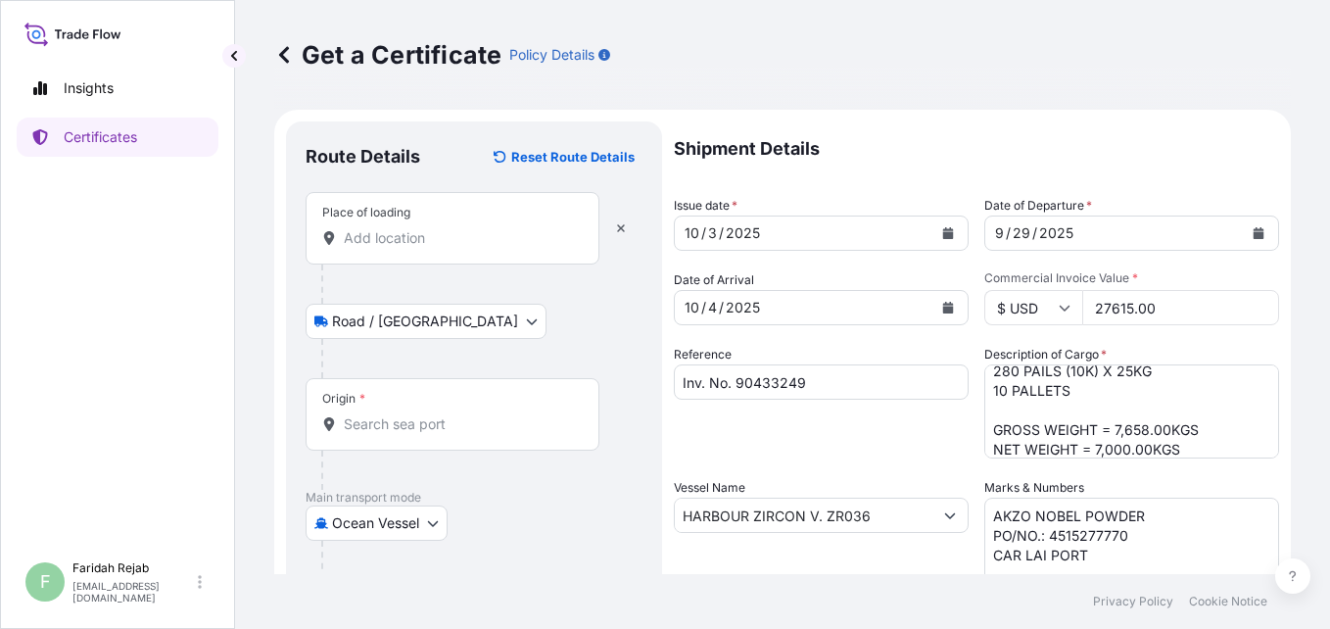
type input "[GEOGRAPHIC_DATA]"
click at [538, 239] on input "Place of loading" at bounding box center [459, 238] width 231 height 20
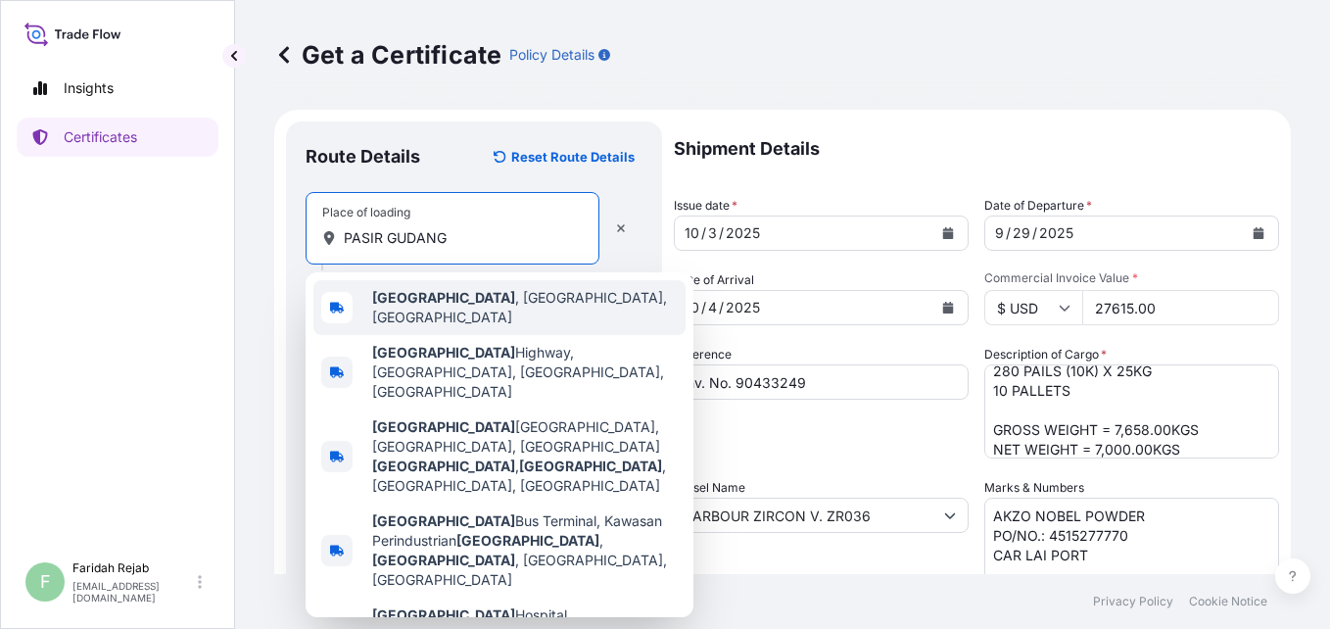
click at [453, 301] on b "[GEOGRAPHIC_DATA]" at bounding box center [443, 297] width 143 height 17
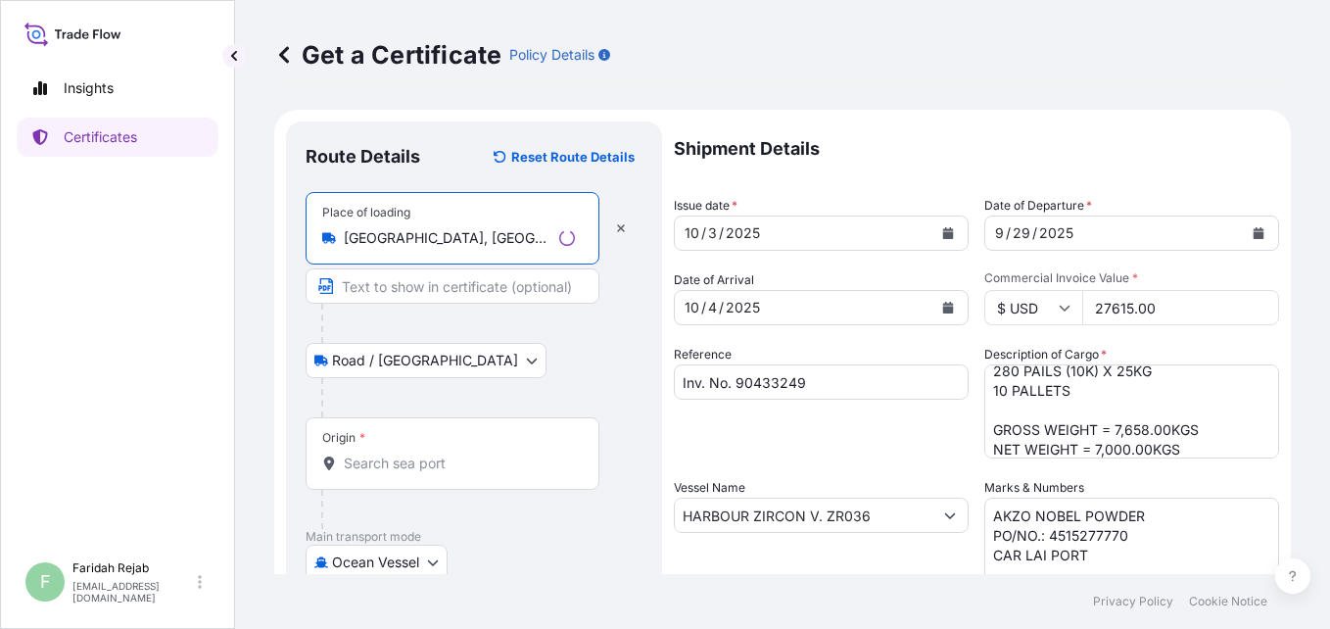
type input "[GEOGRAPHIC_DATA], [GEOGRAPHIC_DATA], [GEOGRAPHIC_DATA]"
click at [420, 452] on div "Origin *" at bounding box center [453, 453] width 294 height 72
click at [420, 453] on input "Origin *" at bounding box center [459, 463] width 231 height 20
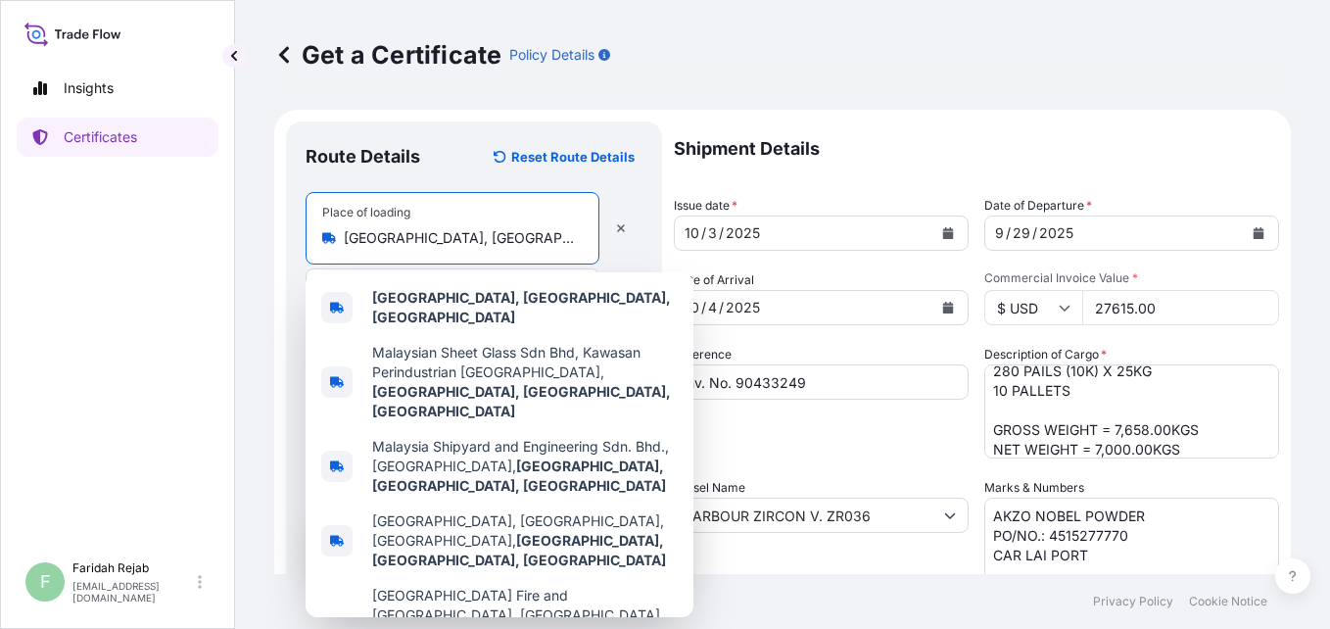
click at [431, 247] on input "[GEOGRAPHIC_DATA], [GEOGRAPHIC_DATA], [GEOGRAPHIC_DATA]" at bounding box center [459, 238] width 231 height 20
click at [761, 361] on div "Reference Inv. No. 90433249" at bounding box center [821, 402] width 295 height 114
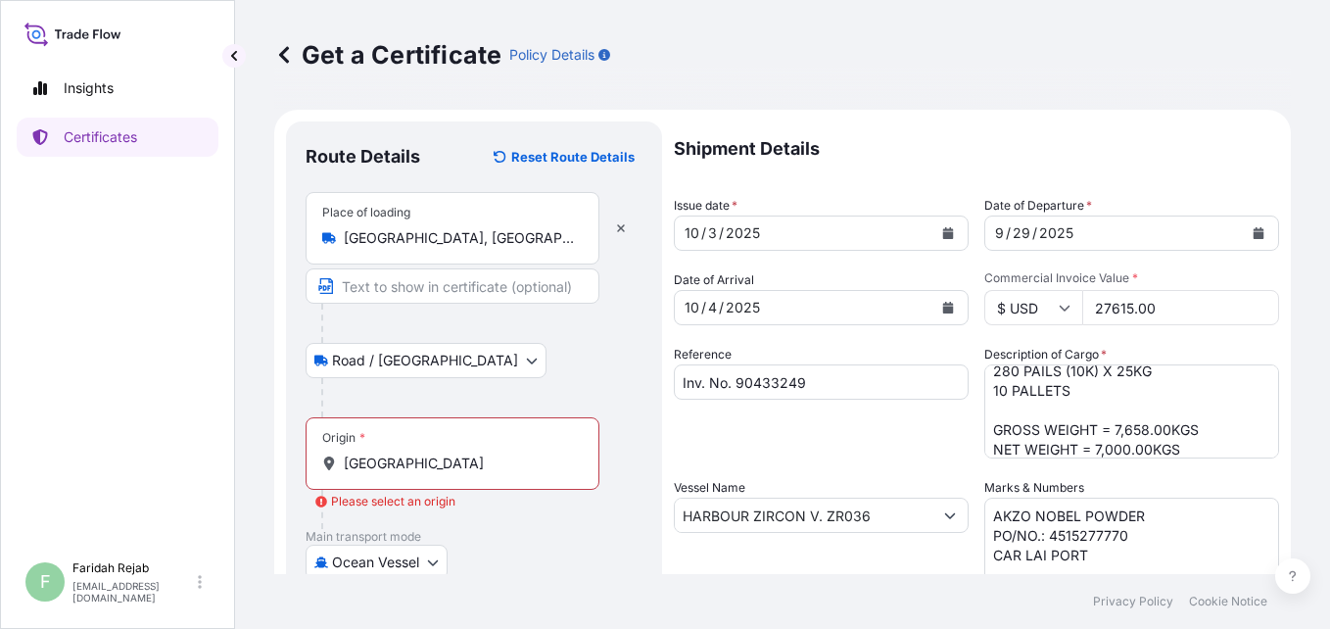
click at [387, 472] on input "[GEOGRAPHIC_DATA]" at bounding box center [459, 463] width 231 height 20
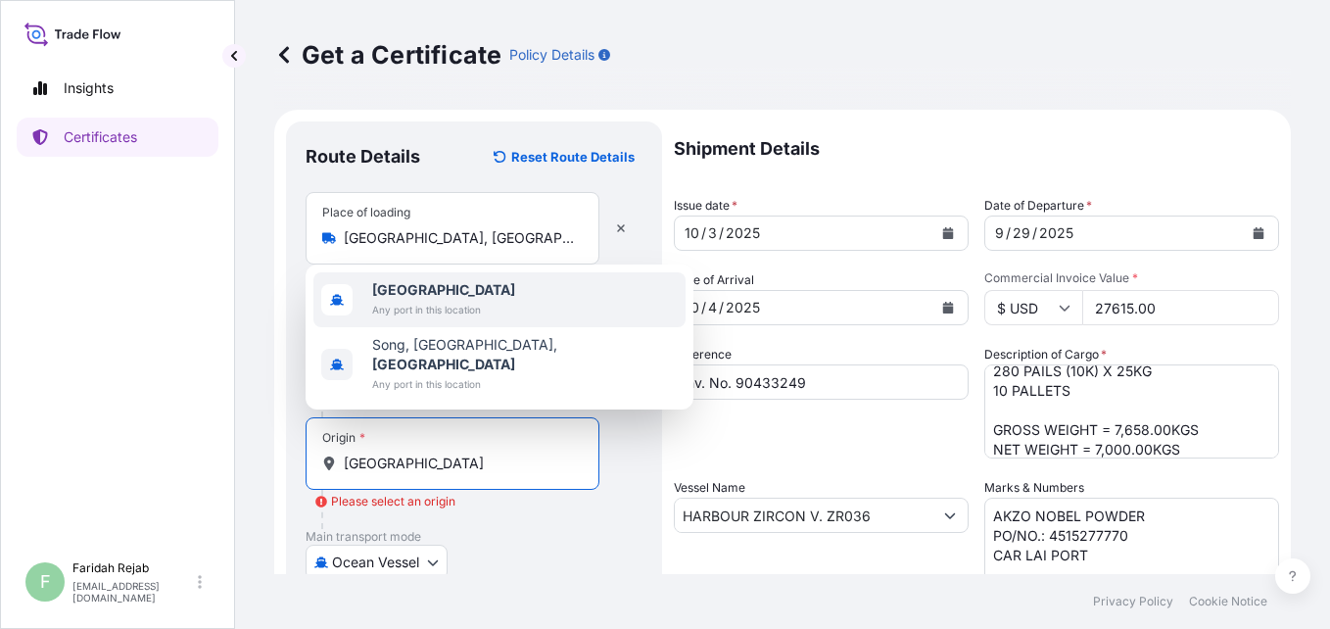
click at [428, 319] on span "Any port in this location" at bounding box center [443, 310] width 143 height 20
type input "[GEOGRAPHIC_DATA]"
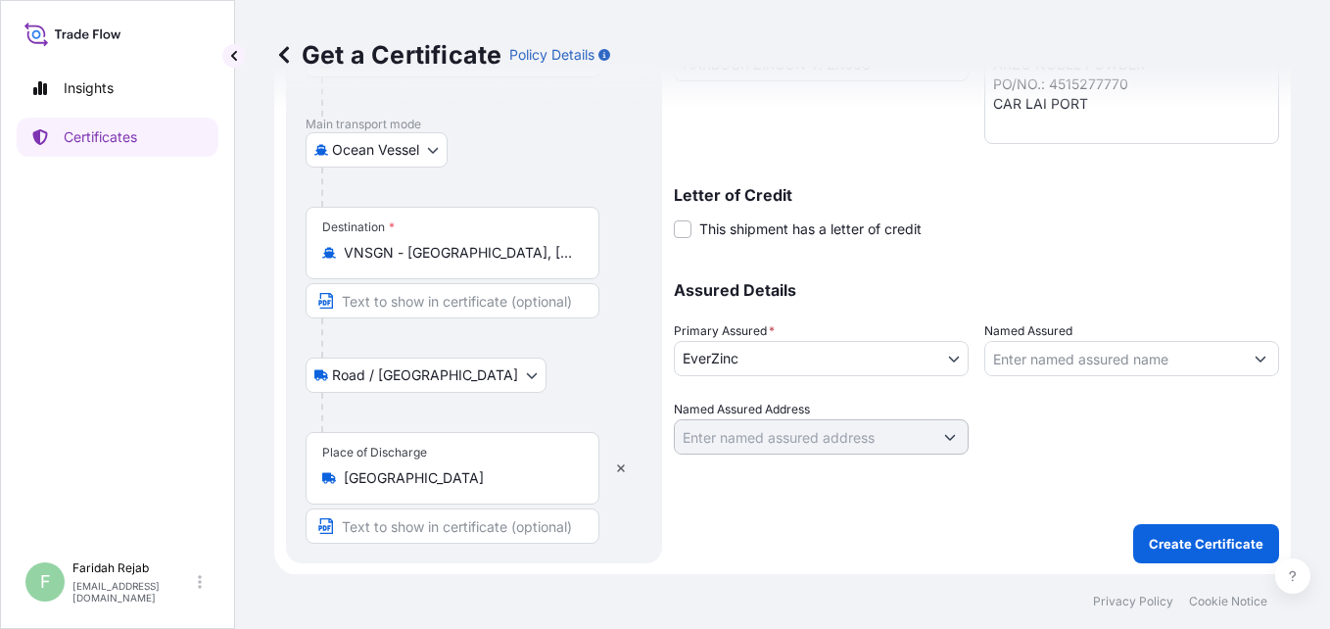
scroll to position [452, 0]
click at [1221, 546] on p "Create Certificate" at bounding box center [1206, 543] width 115 height 20
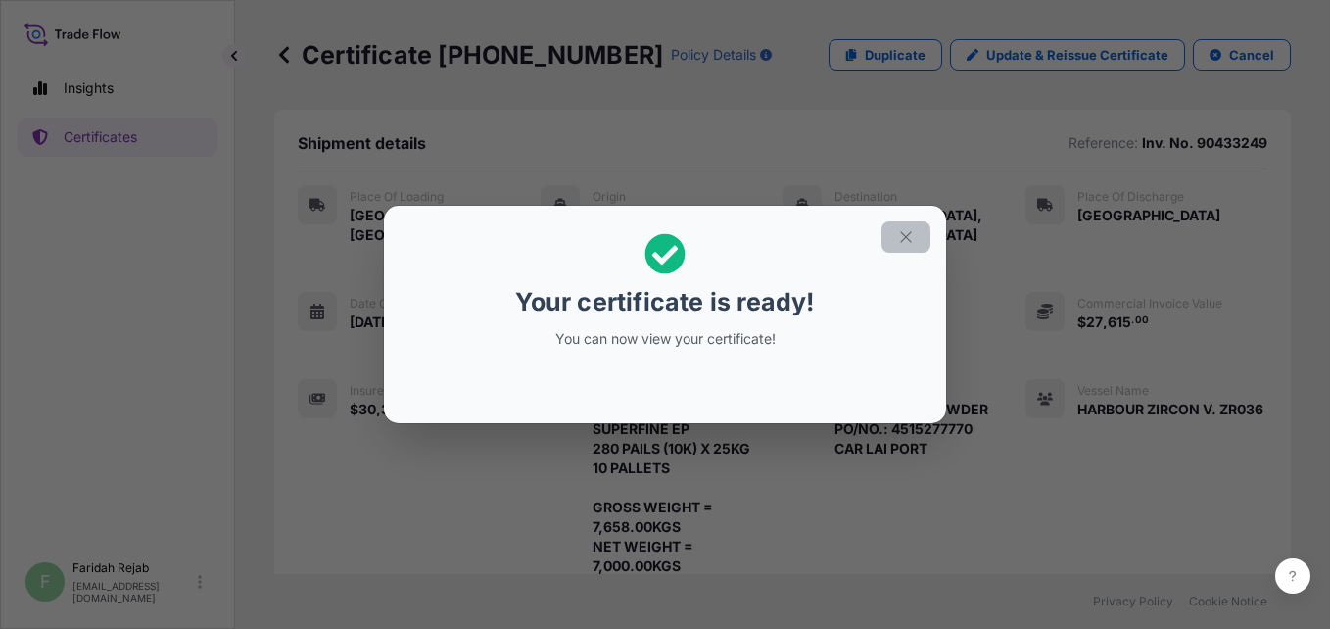
click at [912, 247] on button "button" at bounding box center [905, 236] width 49 height 31
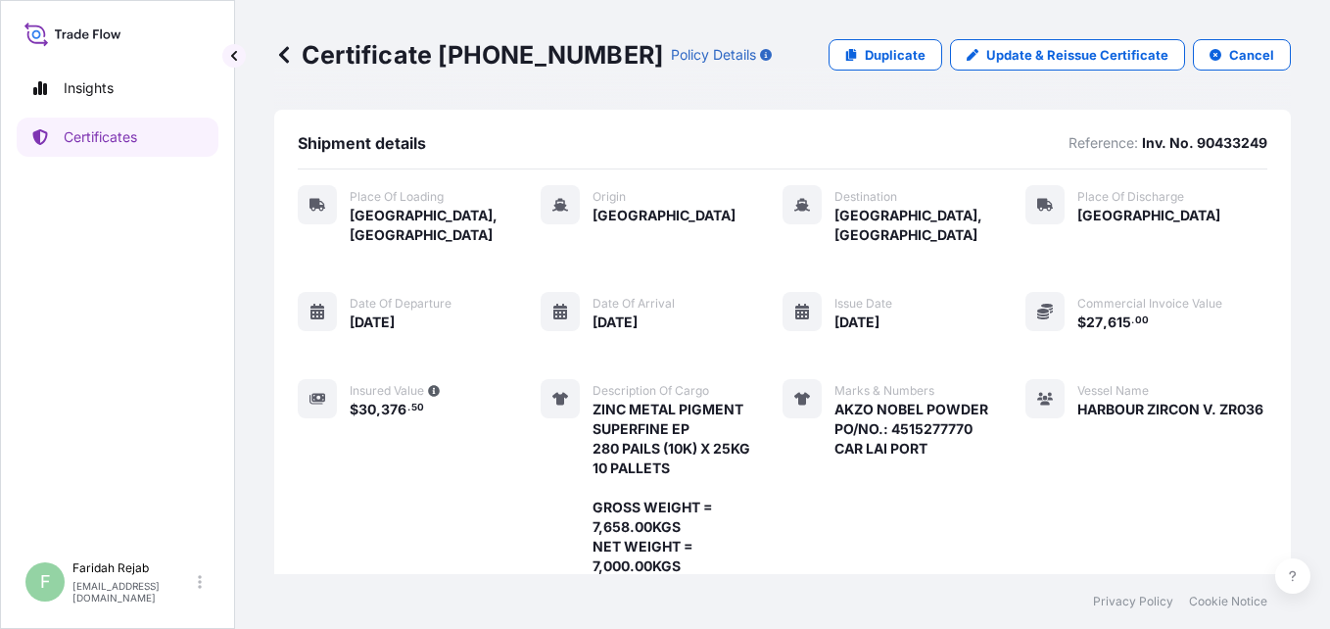
scroll to position [375, 0]
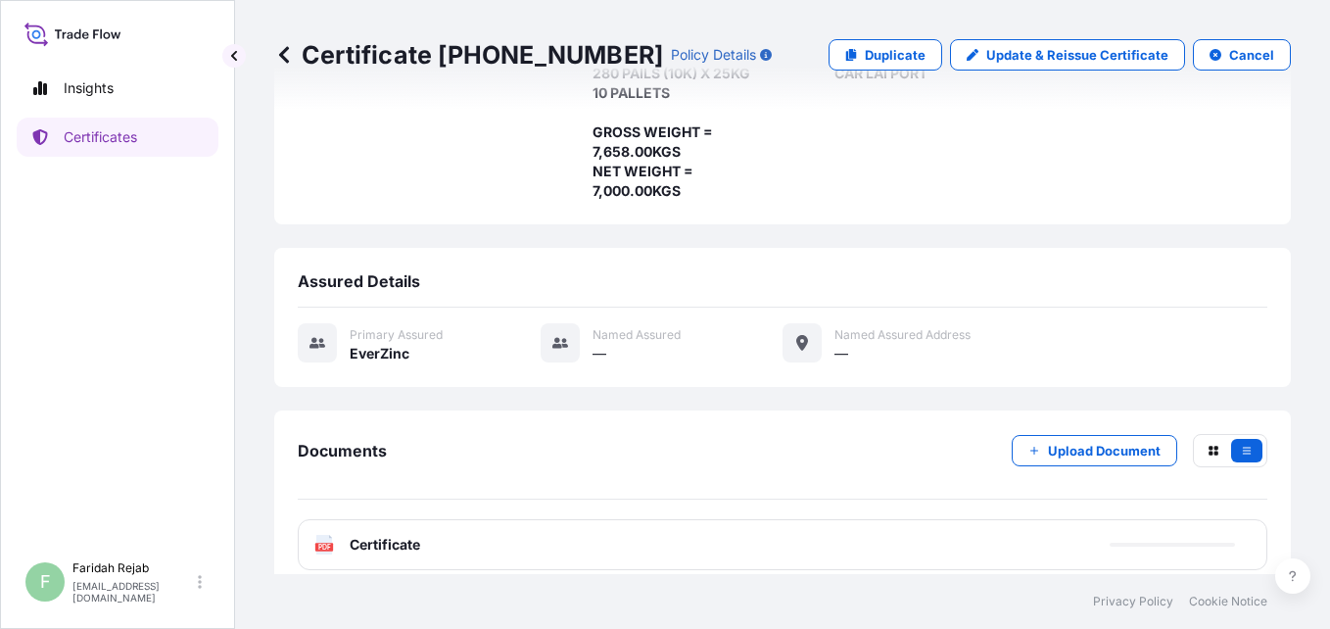
click at [355, 535] on span "Certificate" at bounding box center [385, 545] width 71 height 20
click at [318, 543] on rect at bounding box center [324, 547] width 18 height 8
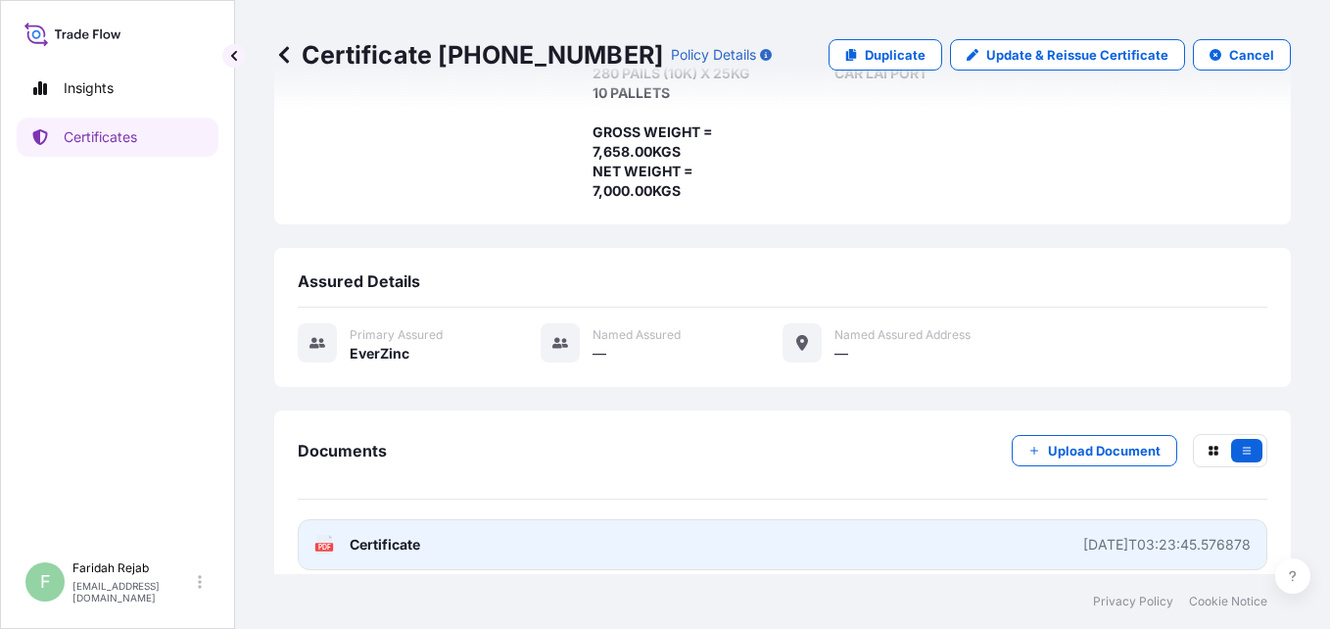
click at [322, 544] on text "PDF" at bounding box center [324, 547] width 13 height 7
